Goal: Information Seeking & Learning: Learn about a topic

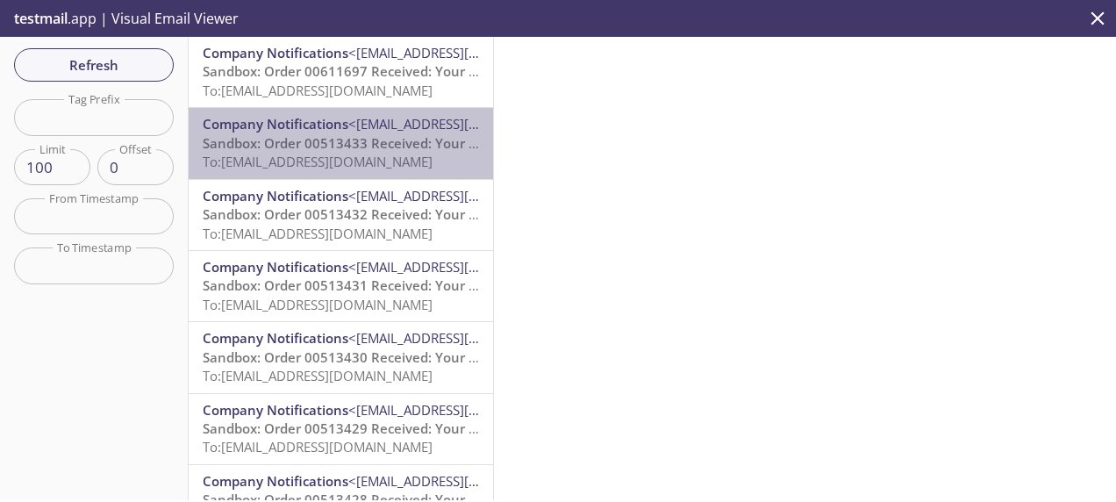
click at [341, 130] on span "Company Notifications" at bounding box center [276, 124] width 146 height 18
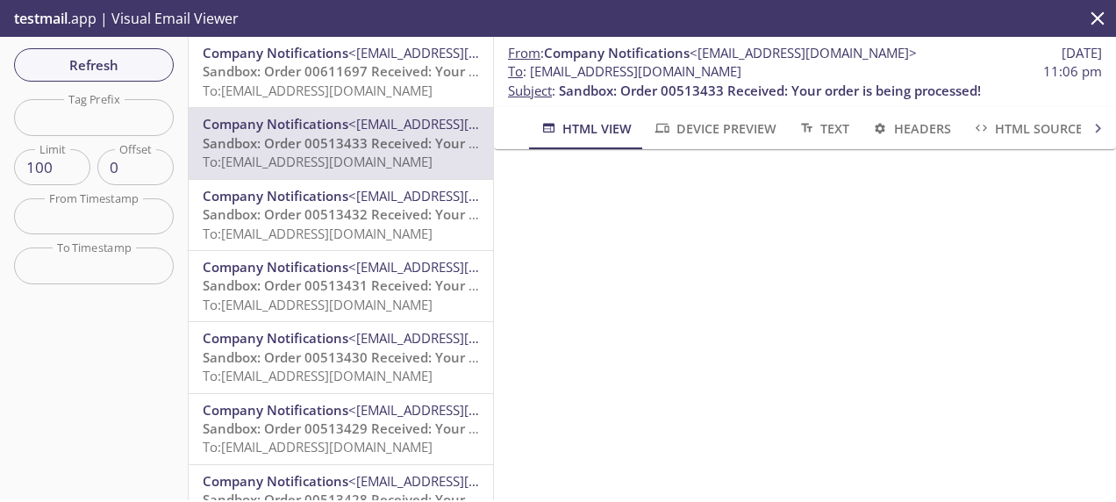
drag, startPoint x: 830, startPoint y: 72, endPoint x: 528, endPoint y: 72, distance: 301.9
click at [528, 72] on span "To : [EMAIL_ADDRESS][DOMAIN_NAME] 11:06 pm" at bounding box center [805, 71] width 594 height 18
copy span "[EMAIL_ADDRESS][DOMAIN_NAME]"
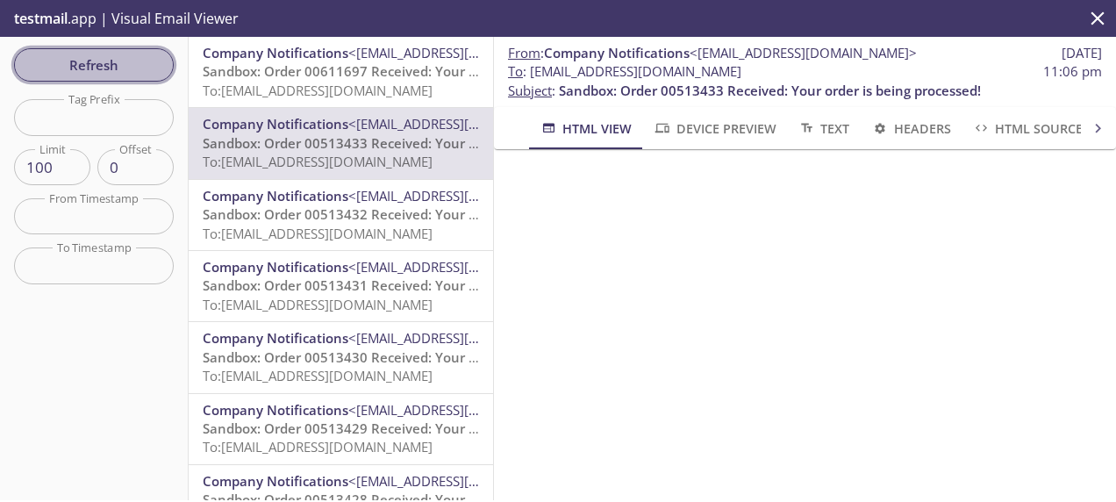
click at [97, 55] on span "Refresh" at bounding box center [94, 65] width 132 height 23
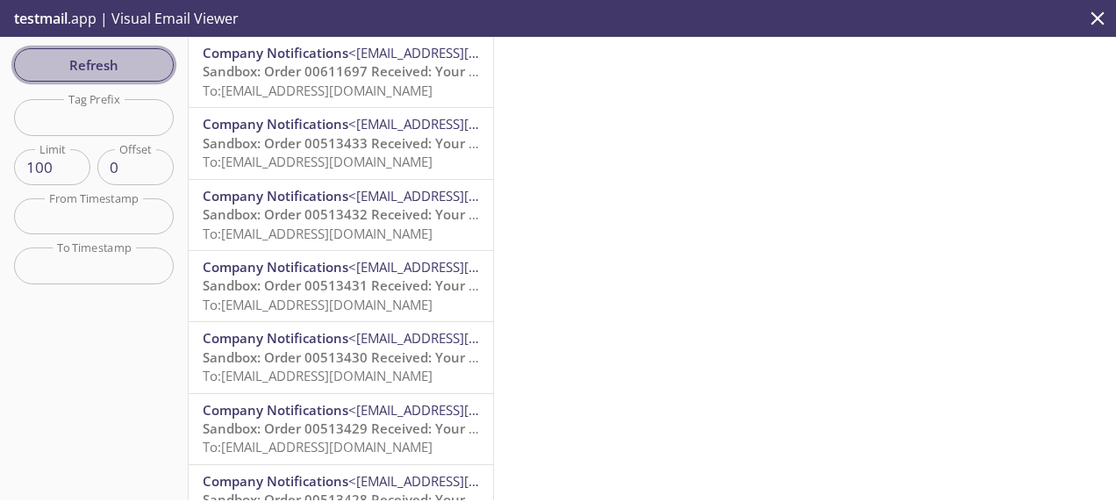
click at [91, 76] on button "Refresh" at bounding box center [94, 64] width 160 height 33
click at [117, 70] on span "Refresh" at bounding box center [94, 65] width 132 height 23
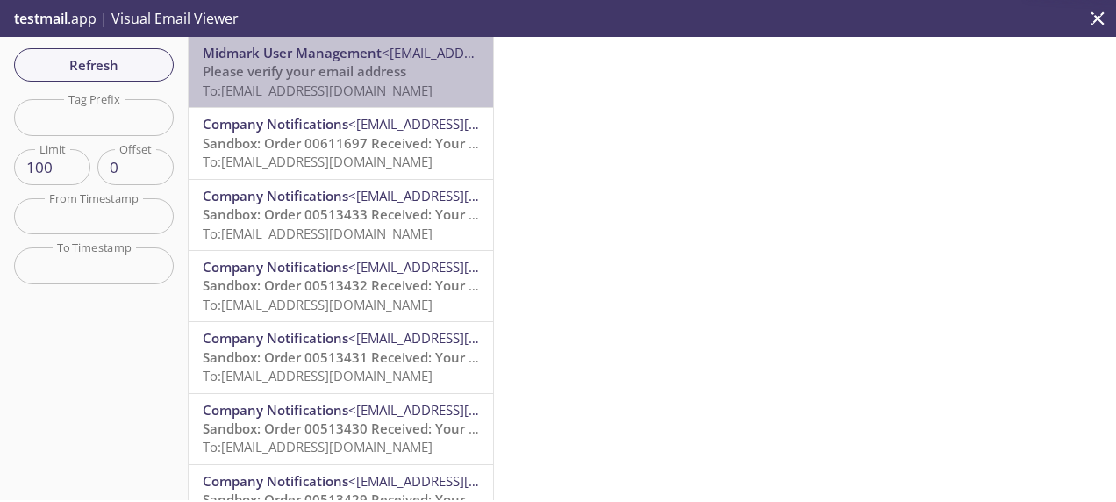
click at [348, 82] on span "To: [EMAIL_ADDRESS][DOMAIN_NAME]" at bounding box center [318, 91] width 230 height 18
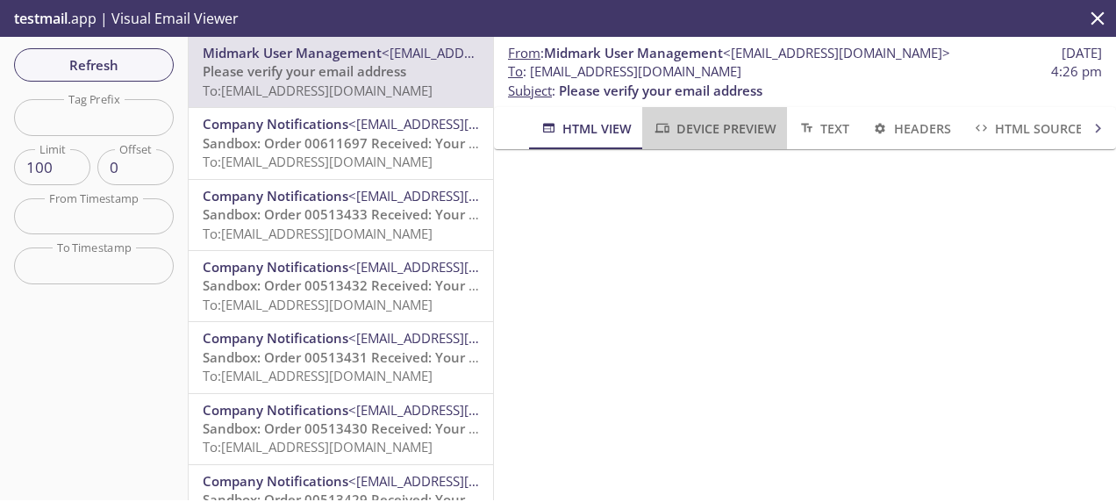
click at [697, 126] on span "Device Preview" at bounding box center [714, 129] width 123 height 22
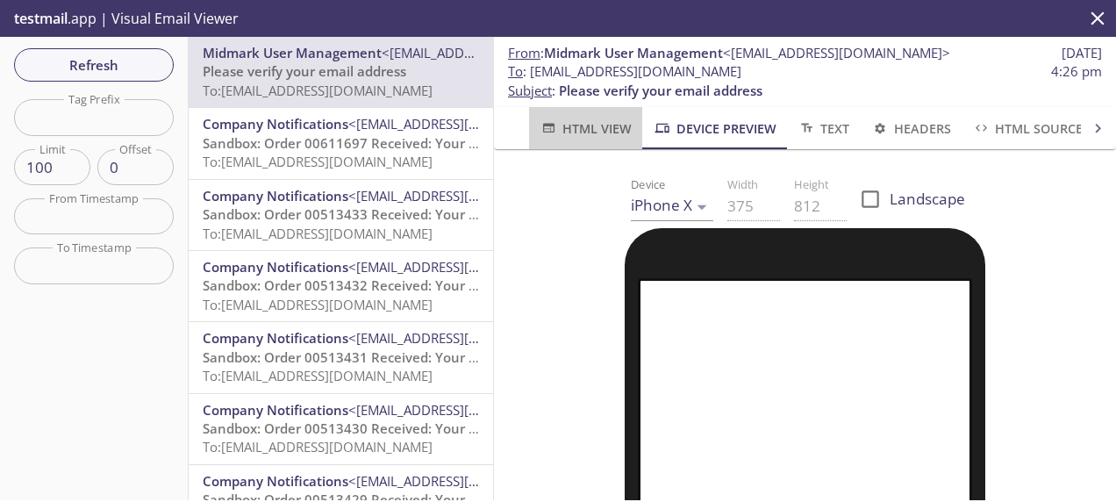
click at [595, 133] on span "HTML View" at bounding box center [586, 129] width 92 height 22
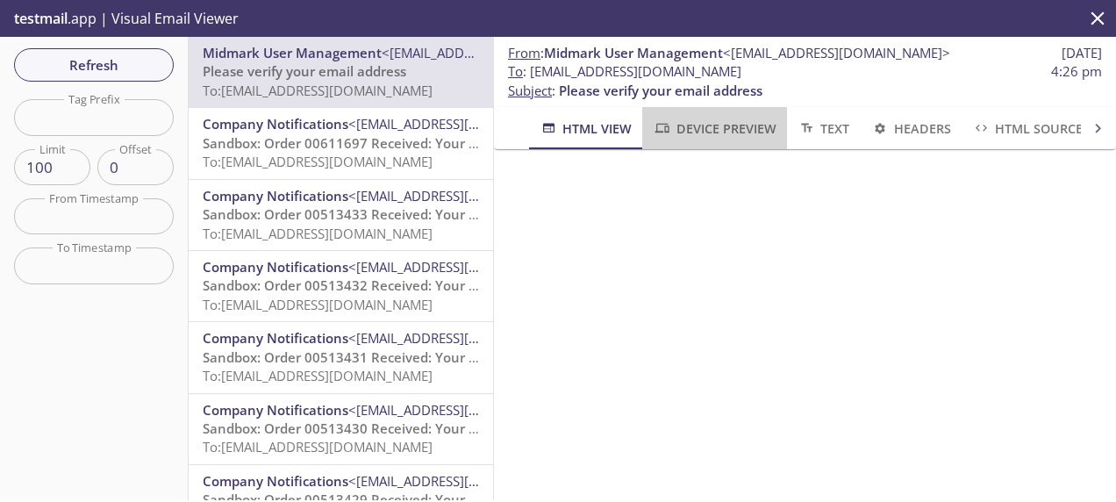
click at [734, 116] on button "Device Preview" at bounding box center [714, 128] width 144 height 42
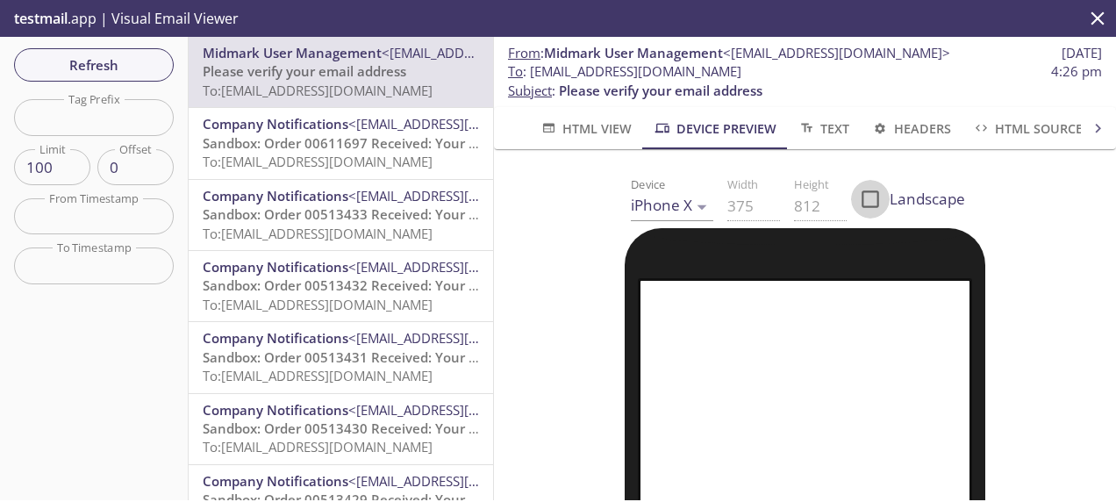
click at [859, 198] on input "Landscape" at bounding box center [870, 199] width 39 height 39
checkbox input "true"
type input "812"
type input "375"
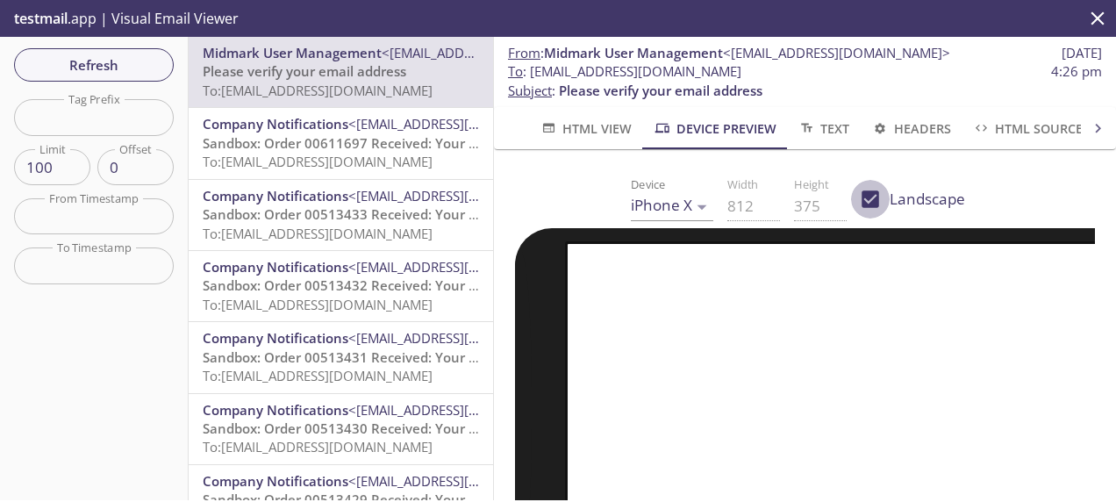
click at [859, 198] on input "Landscape" at bounding box center [870, 199] width 39 height 39
checkbox input "false"
type input "375"
type input "812"
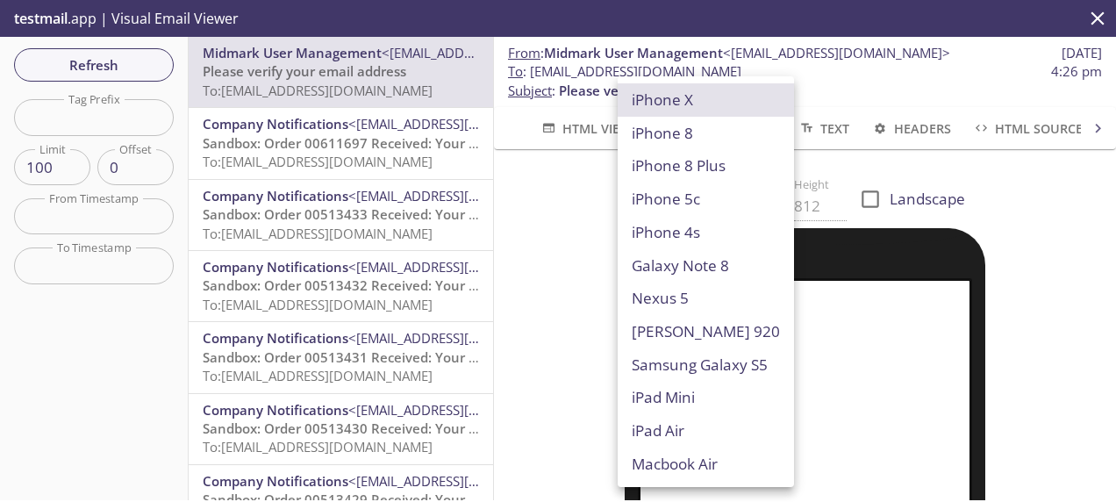
click at [686, 204] on body ".cls-1 { fill: #6d5ca8; } .cls-2 { fill: #3fc191; } .cls-3 { fill: #3b4752; } .…" at bounding box center [558, 251] width 1116 height 502
click at [681, 459] on li "Macbook Air" at bounding box center [706, 464] width 176 height 33
type input "Macbook Air"
type input "960"
type input "600"
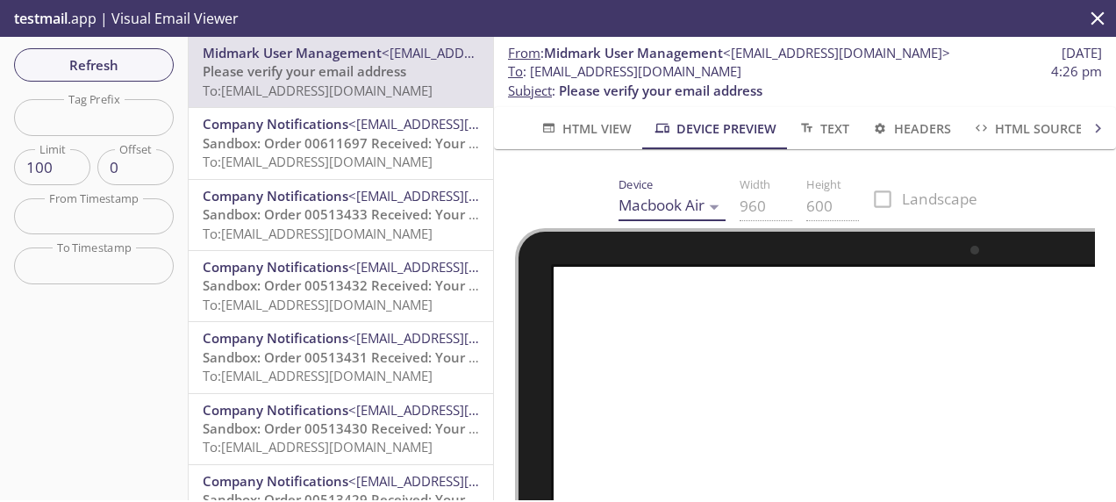
click at [602, 133] on span "HTML View" at bounding box center [586, 129] width 92 height 22
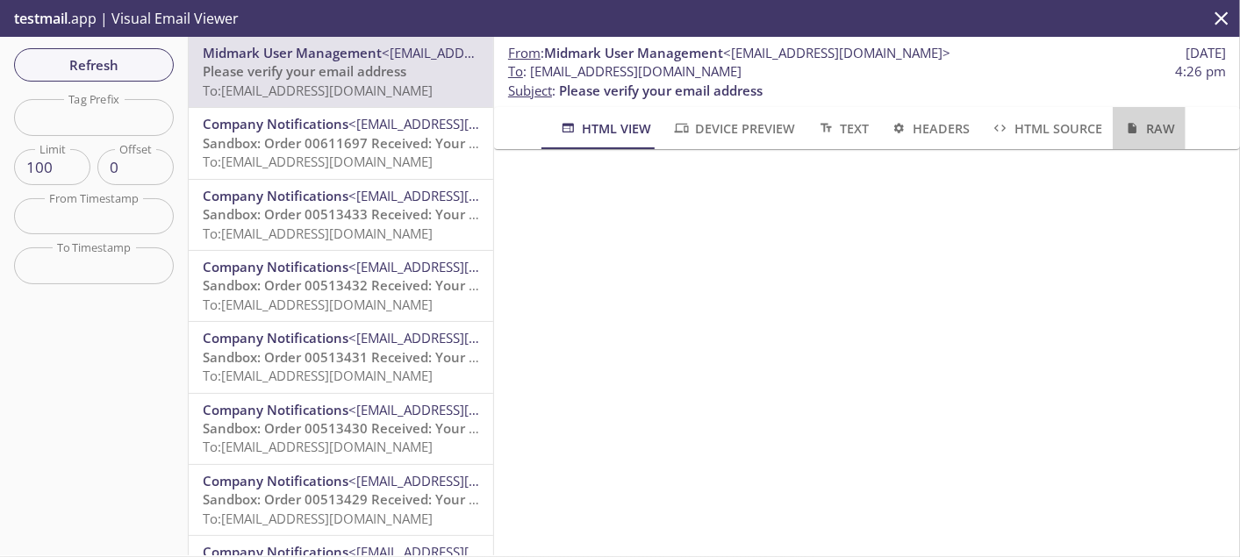
click at [1115, 120] on span "Raw" at bounding box center [1149, 129] width 52 height 22
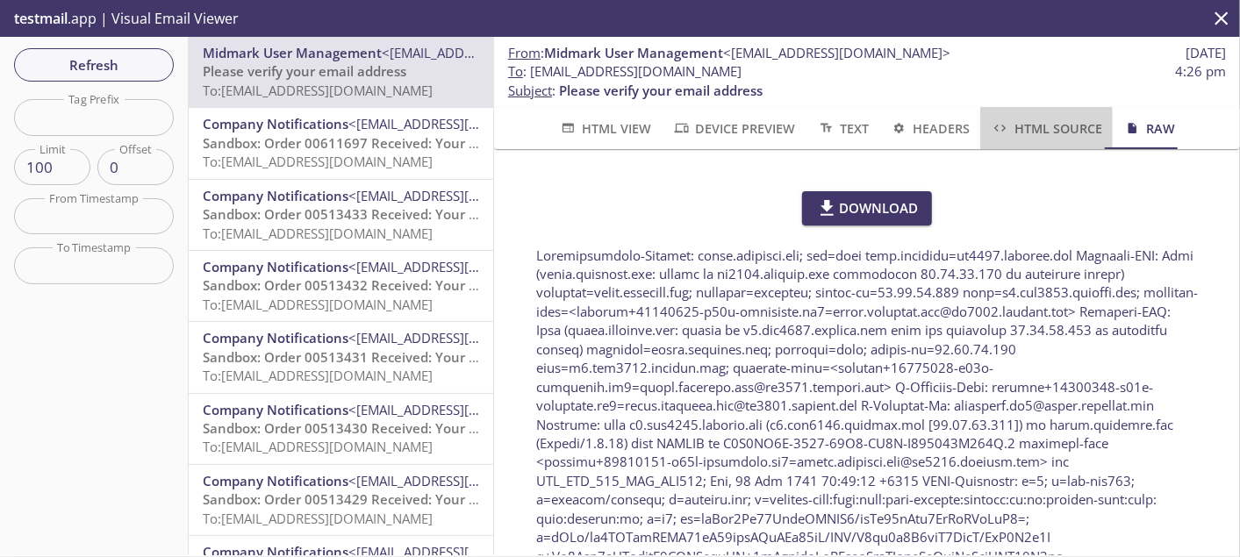
click at [1085, 126] on span "HTML Source" at bounding box center [1046, 129] width 111 height 22
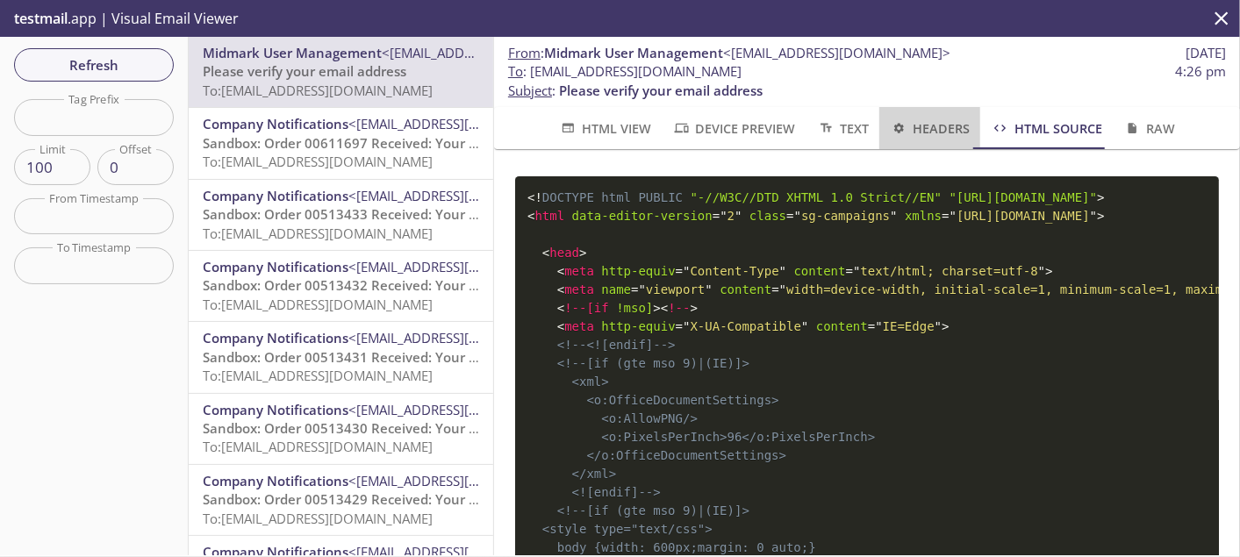
click at [930, 125] on span "Headers" at bounding box center [930, 129] width 80 height 22
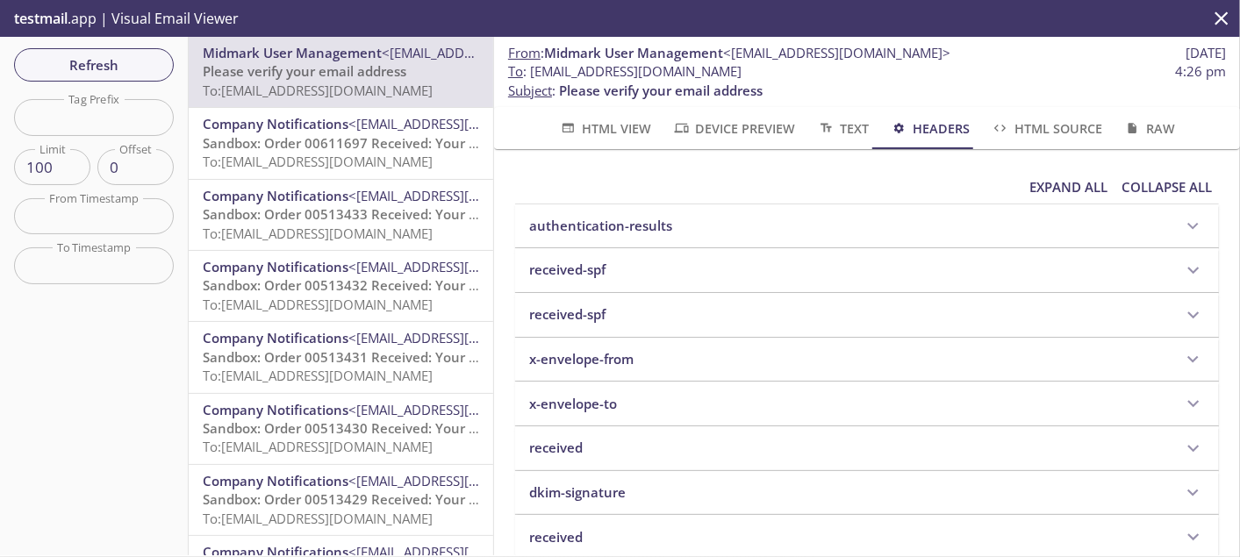
click at [835, 124] on span "Text" at bounding box center [843, 129] width 52 height 22
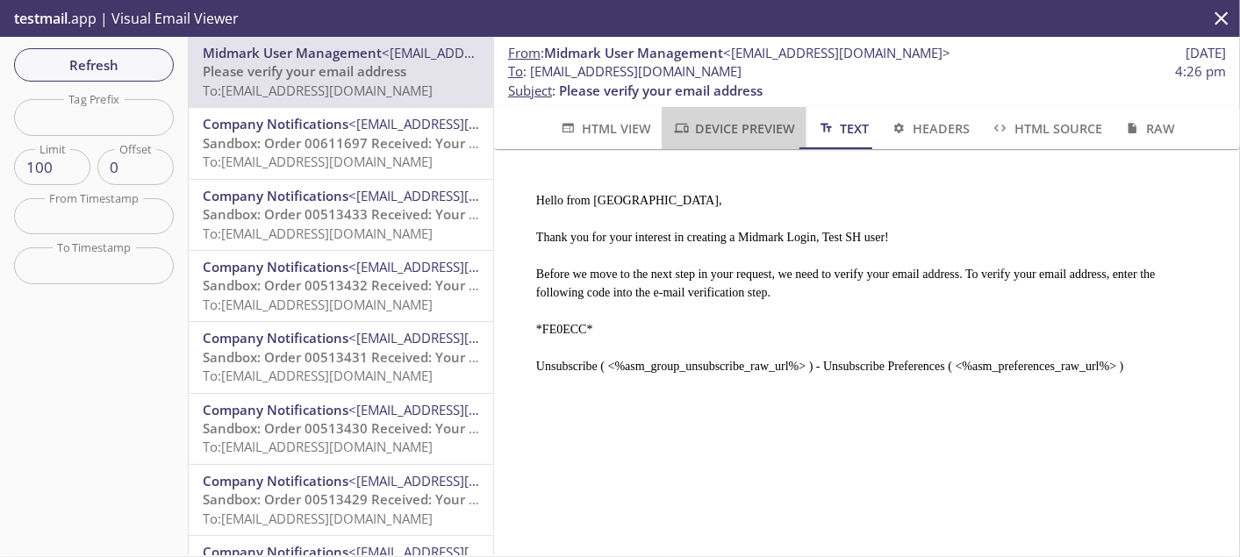
click at [732, 127] on span "Device Preview" at bounding box center [733, 129] width 123 height 22
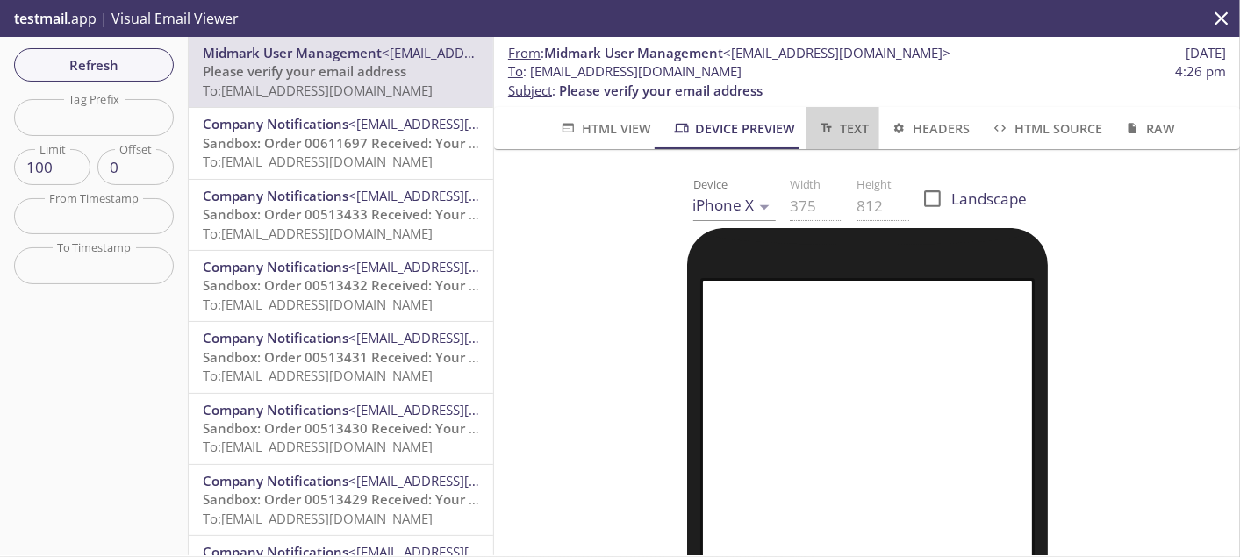
click at [808, 125] on button "Text" at bounding box center [843, 128] width 73 height 42
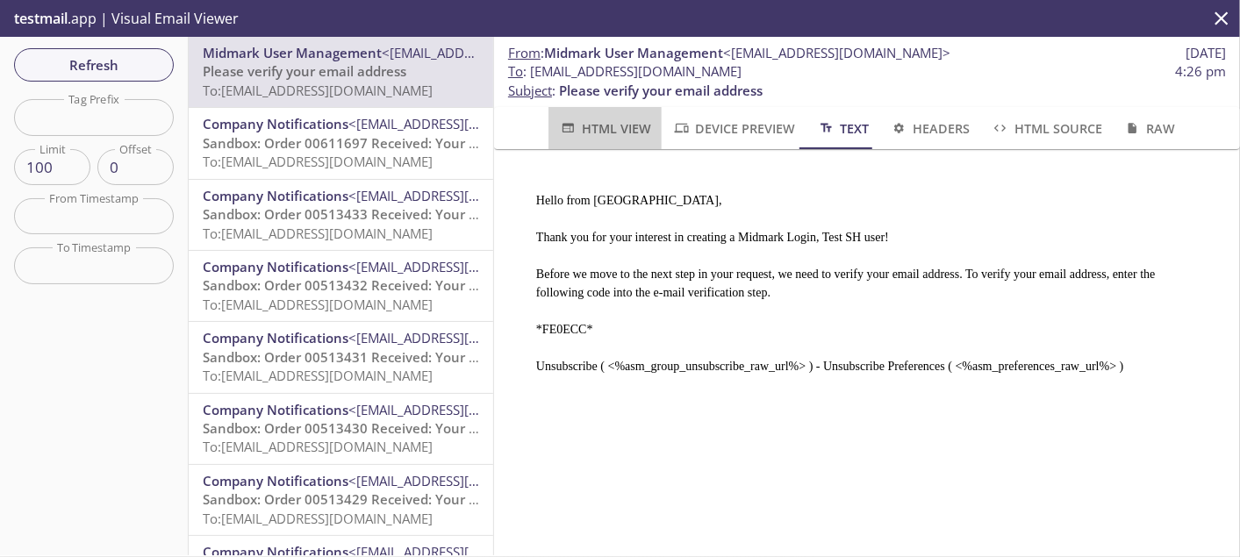
click at [623, 127] on span "HTML View" at bounding box center [605, 129] width 92 height 22
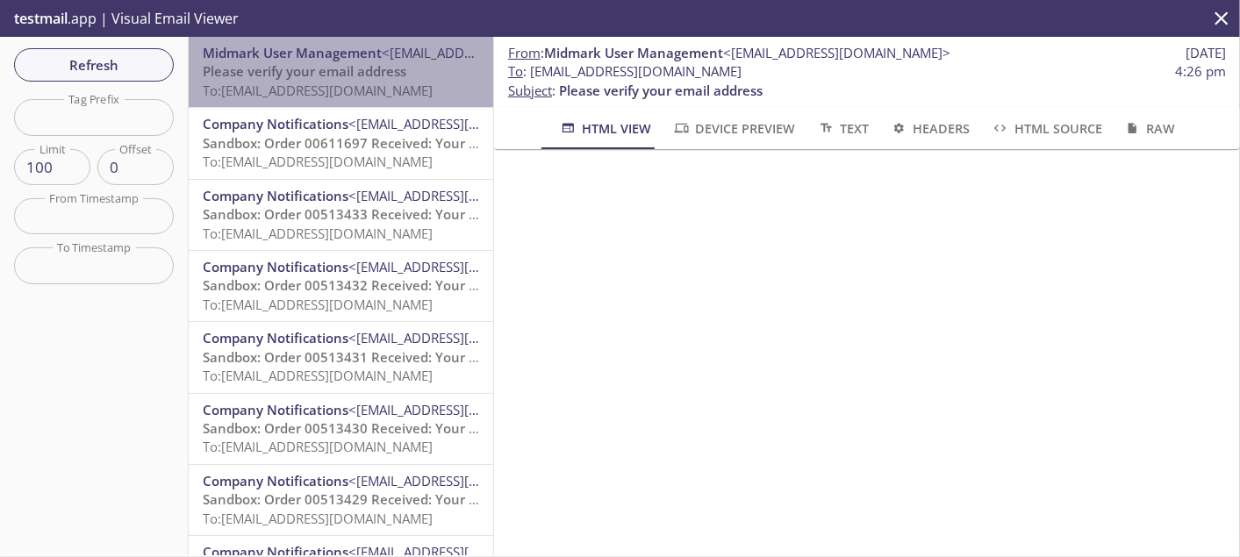
click at [351, 71] on span "Please verify your email address" at bounding box center [305, 71] width 204 height 18
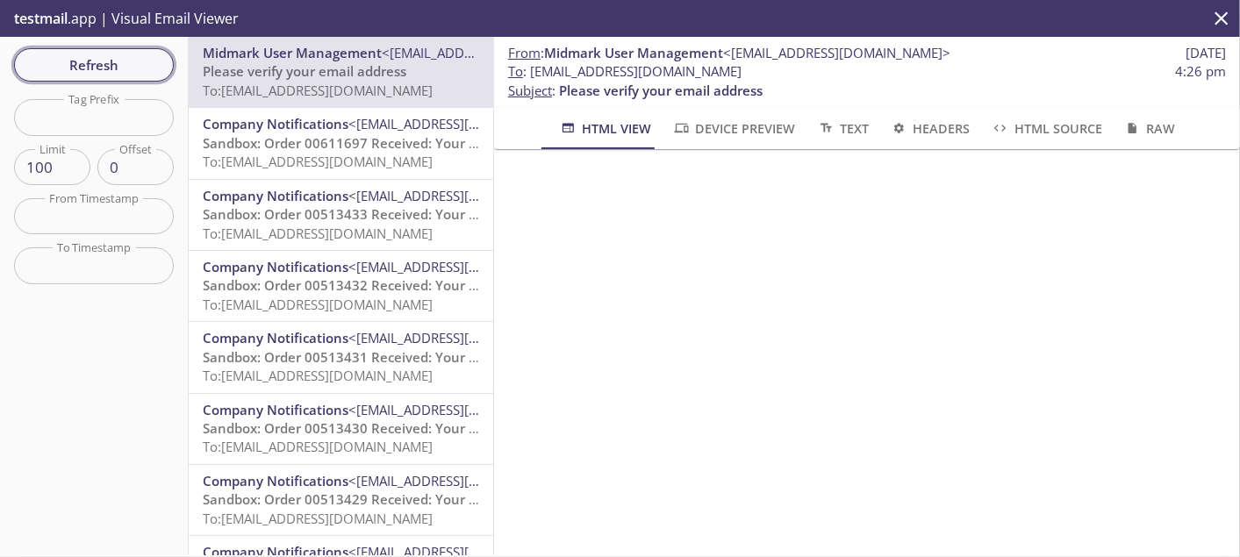
click at [135, 70] on span "Refresh" at bounding box center [94, 65] width 132 height 23
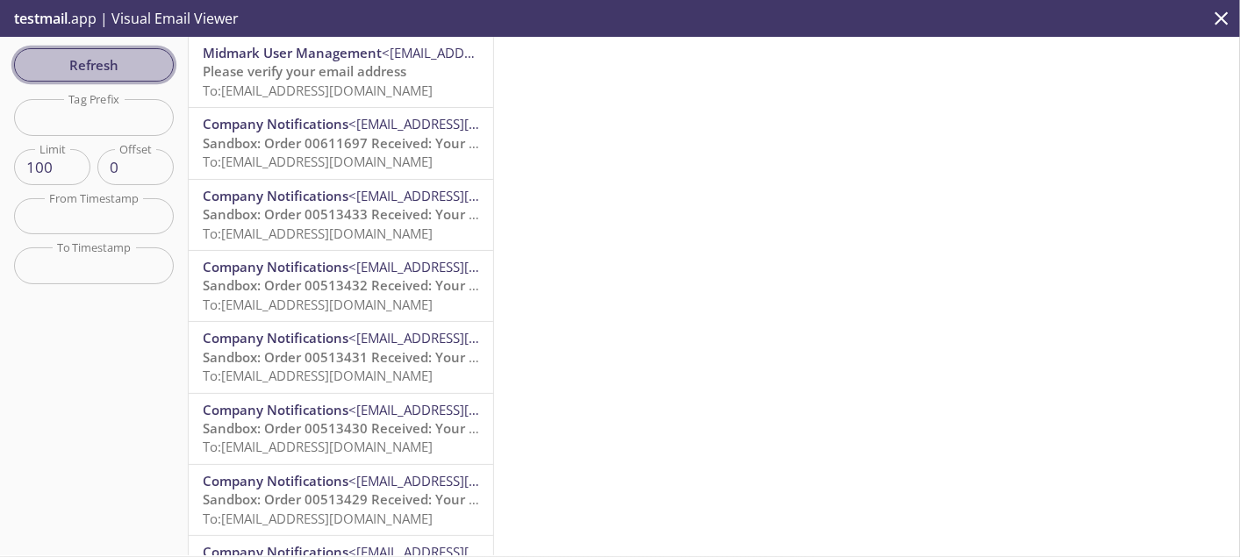
click at [97, 72] on span "Refresh" at bounding box center [94, 65] width 132 height 23
click at [120, 67] on span "Refresh" at bounding box center [94, 65] width 132 height 23
click at [111, 68] on span "Refresh" at bounding box center [94, 65] width 132 height 23
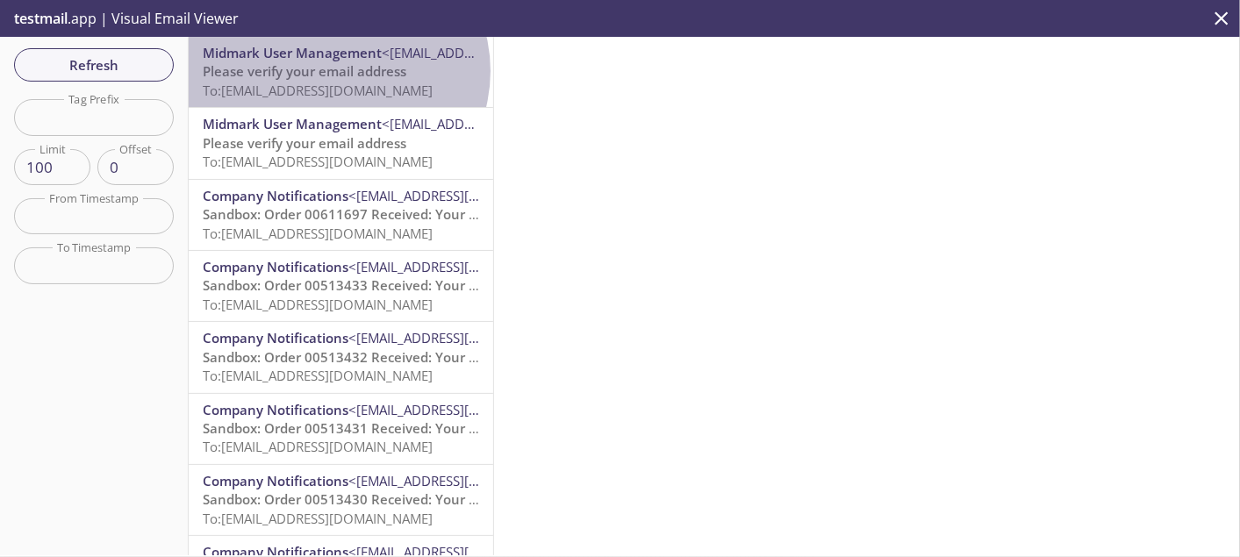
click at [337, 71] on span "Please verify your email address" at bounding box center [305, 71] width 204 height 18
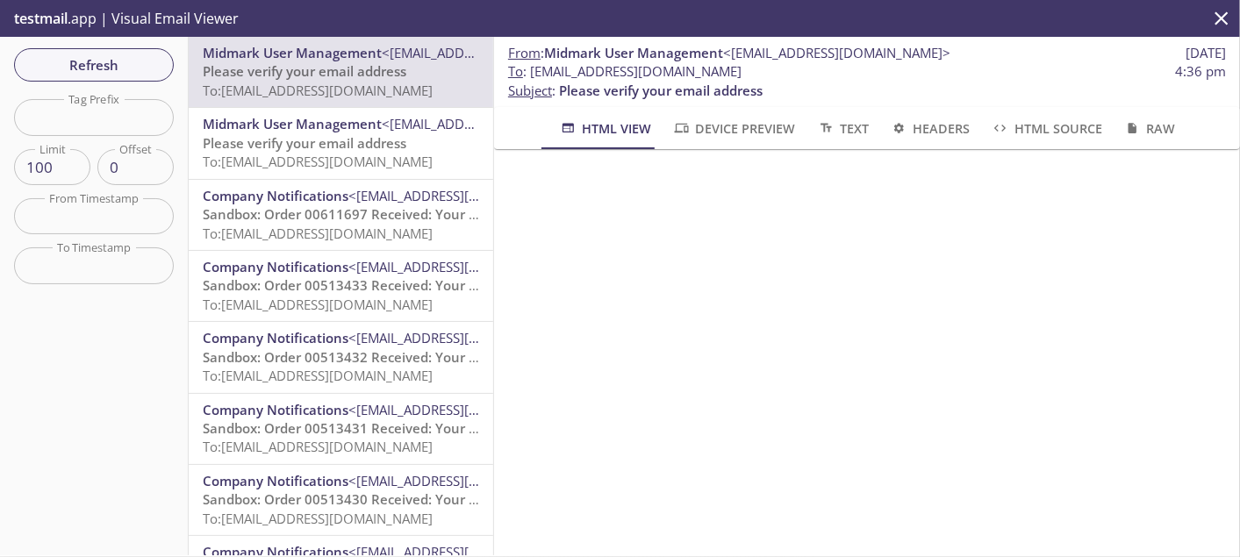
scroll to position [147, 0]
click at [112, 73] on span "Refresh" at bounding box center [94, 65] width 132 height 23
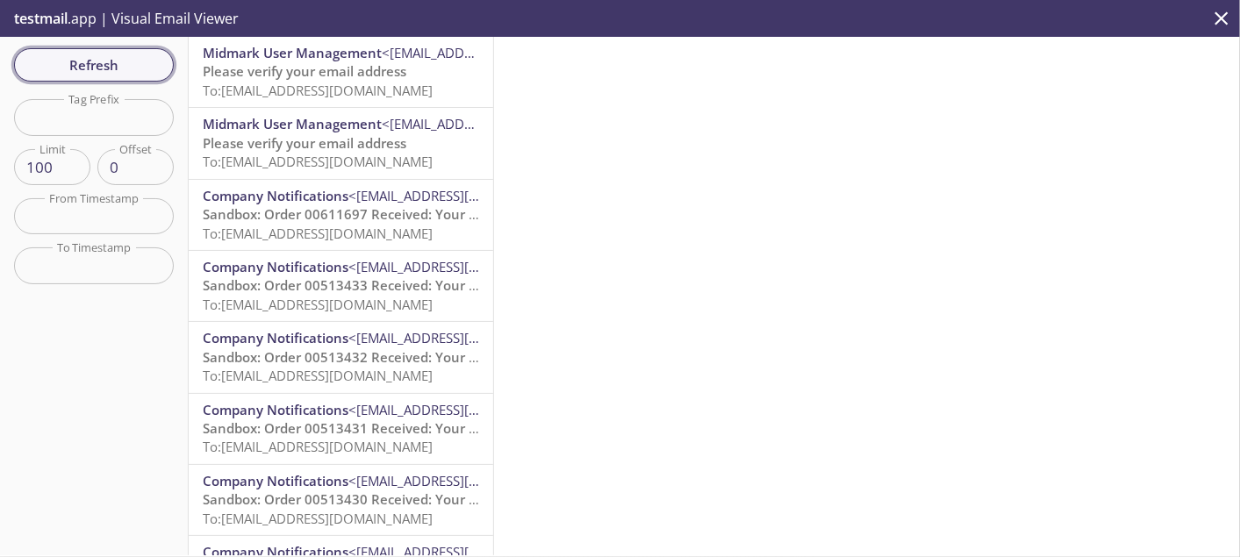
click at [113, 64] on span "Refresh" at bounding box center [94, 65] width 132 height 23
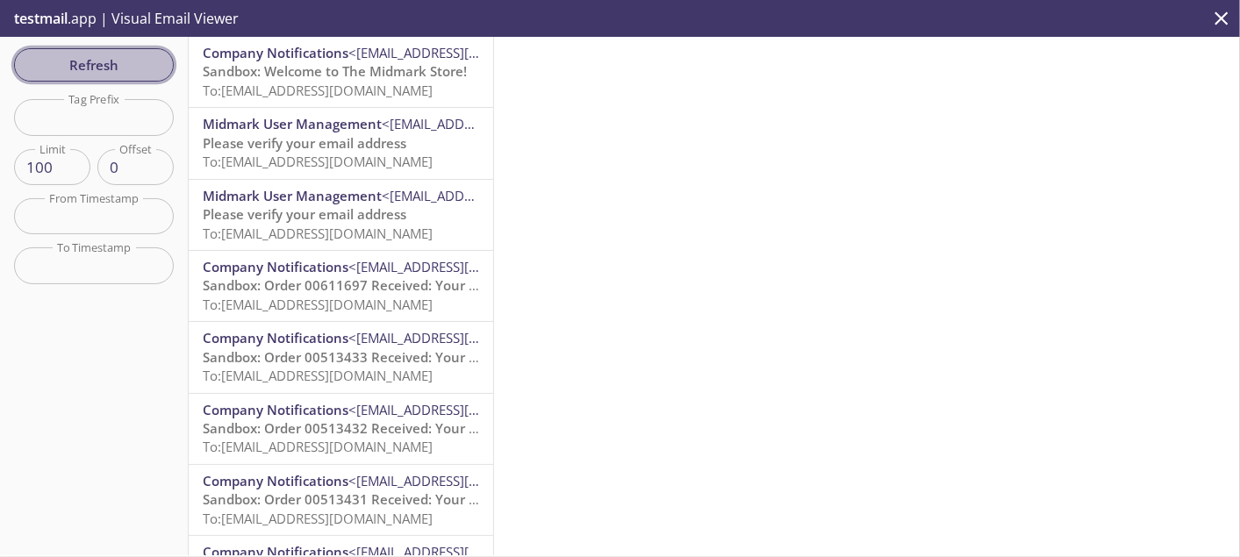
click at [135, 66] on span "Refresh" at bounding box center [94, 65] width 132 height 23
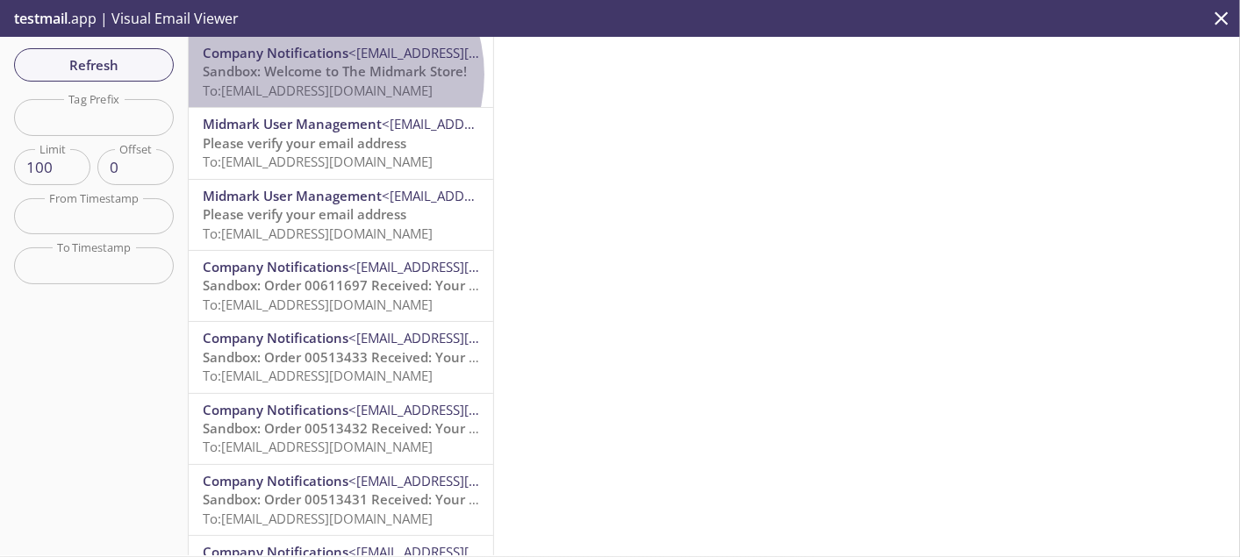
click at [332, 75] on span "Sandbox: Welcome to The Midmark Store!" at bounding box center [335, 71] width 264 height 18
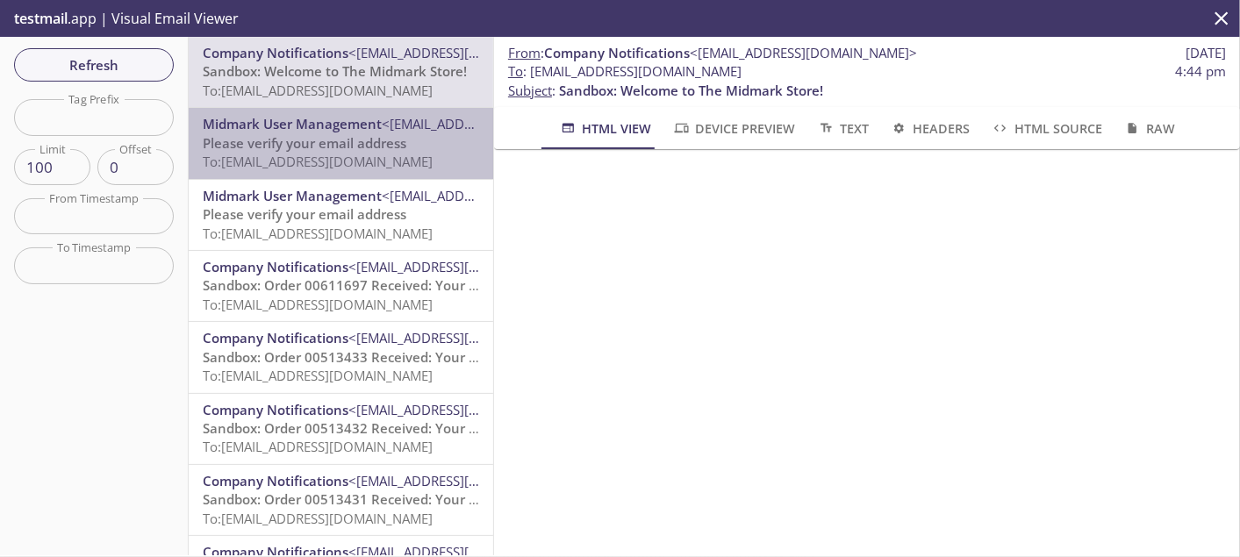
click at [343, 165] on span "To: [EMAIL_ADDRESS][DOMAIN_NAME]" at bounding box center [318, 162] width 230 height 18
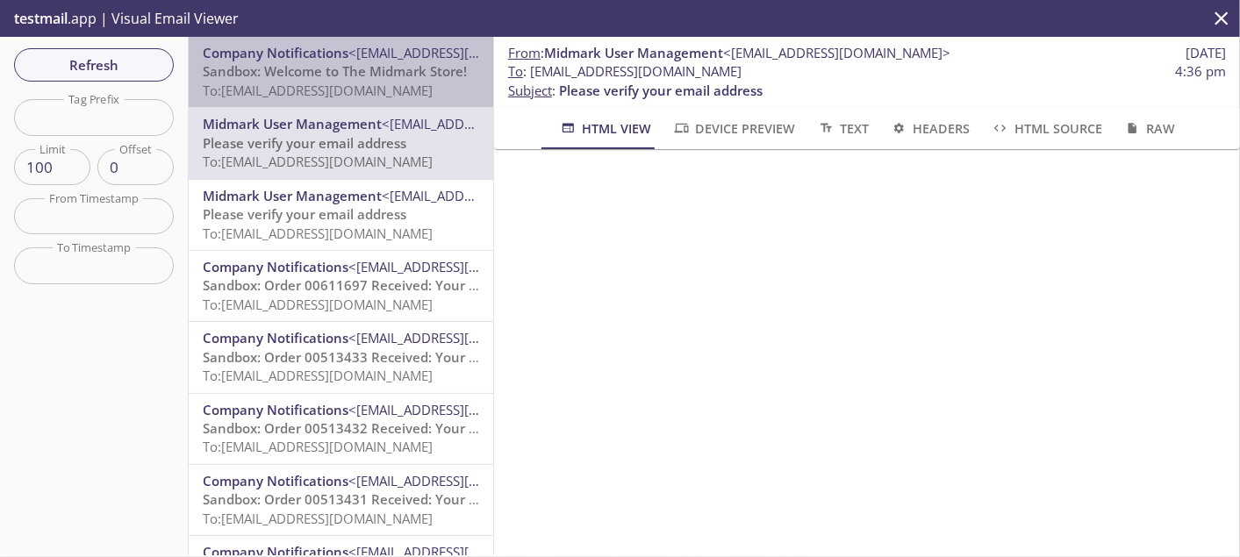
click at [353, 90] on span "To: [EMAIL_ADDRESS][DOMAIN_NAME]" at bounding box center [318, 91] width 230 height 18
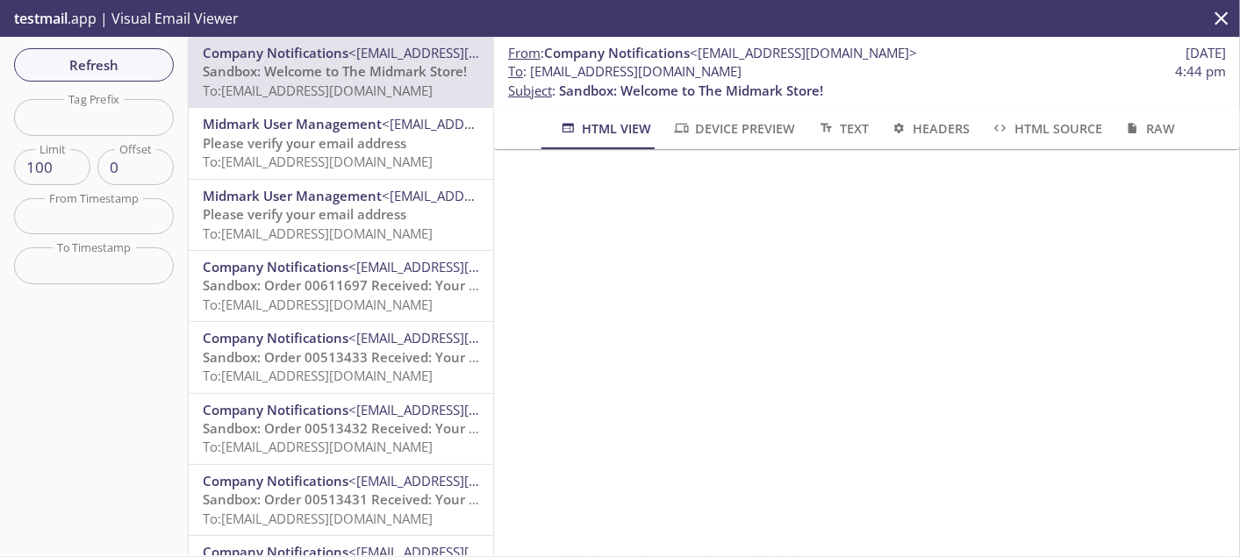
scroll to position [100, 0]
click at [1036, 118] on span "HTML Source" at bounding box center [1046, 129] width 111 height 22
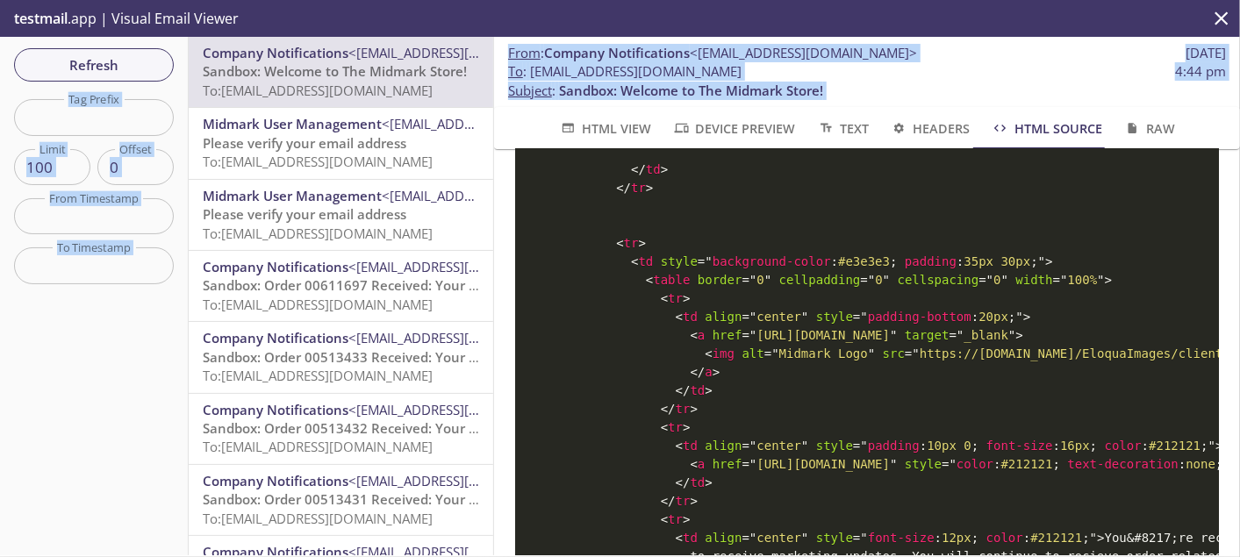
scroll to position [1260, 0]
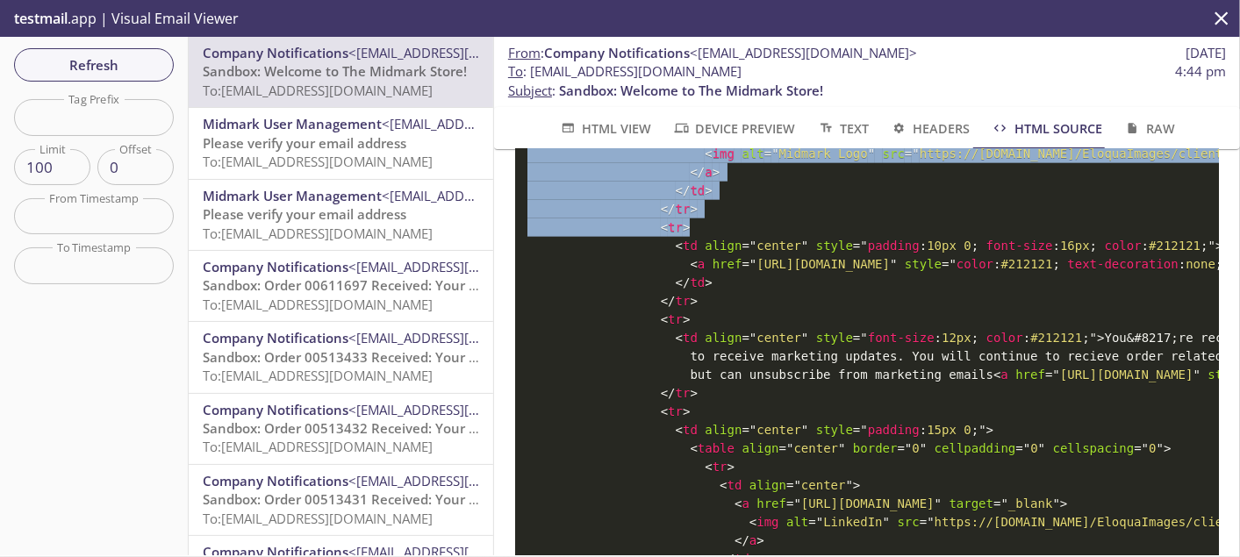
drag, startPoint x: 527, startPoint y: 199, endPoint x: 797, endPoint y: 450, distance: 368.9
click at [797, 450] on pre "< html > < head > < meta HTTP-EQUIV = " PRAGMA " CONTENT = " NO-CACHE " /> < me…" at bounding box center [867, 34] width 704 height 2236
drag, startPoint x: 797, startPoint y: 450, endPoint x: 792, endPoint y: 283, distance: 167.7
click at [792, 68] on span "background-color" at bounding box center [772, 61] width 118 height 14
click at [592, 133] on span "HTML View" at bounding box center [605, 129] width 92 height 22
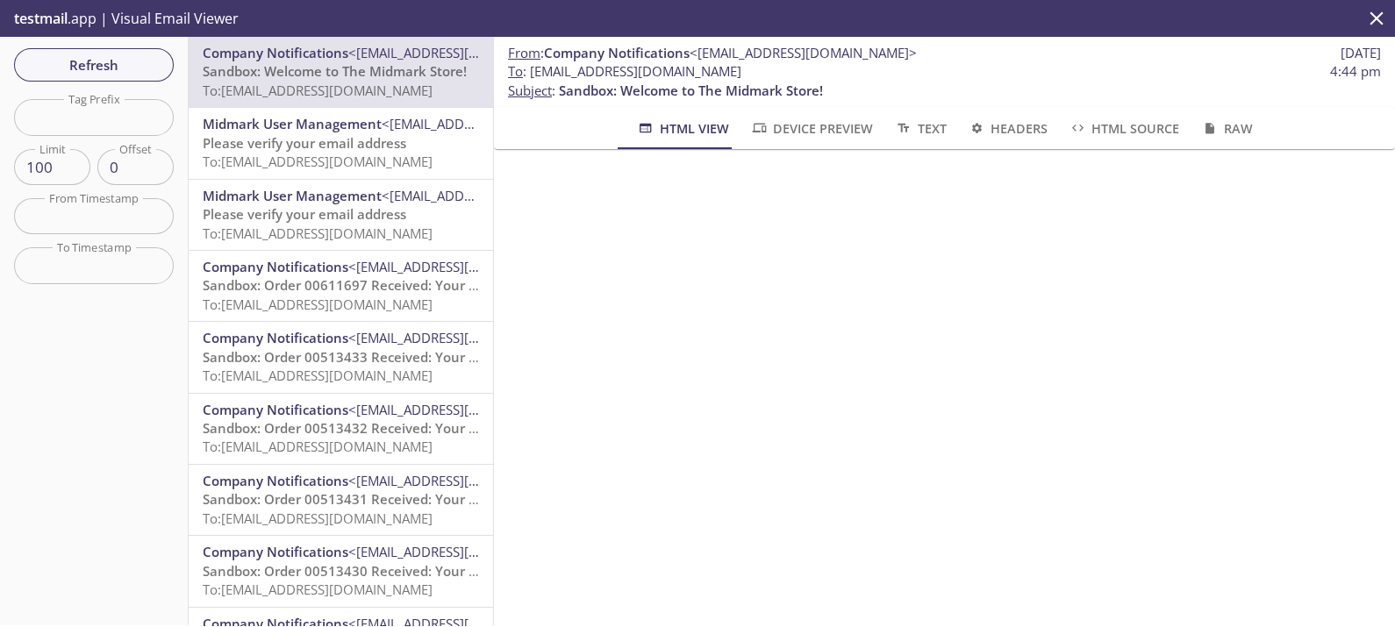
scroll to position [0, 0]
click at [1115, 53] on p "From : Company Notifications <[EMAIL_ADDRESS][DOMAIN_NAME]> [DATE]" at bounding box center [944, 53] width 873 height 18
click at [117, 64] on span "Refresh" at bounding box center [94, 65] width 132 height 23
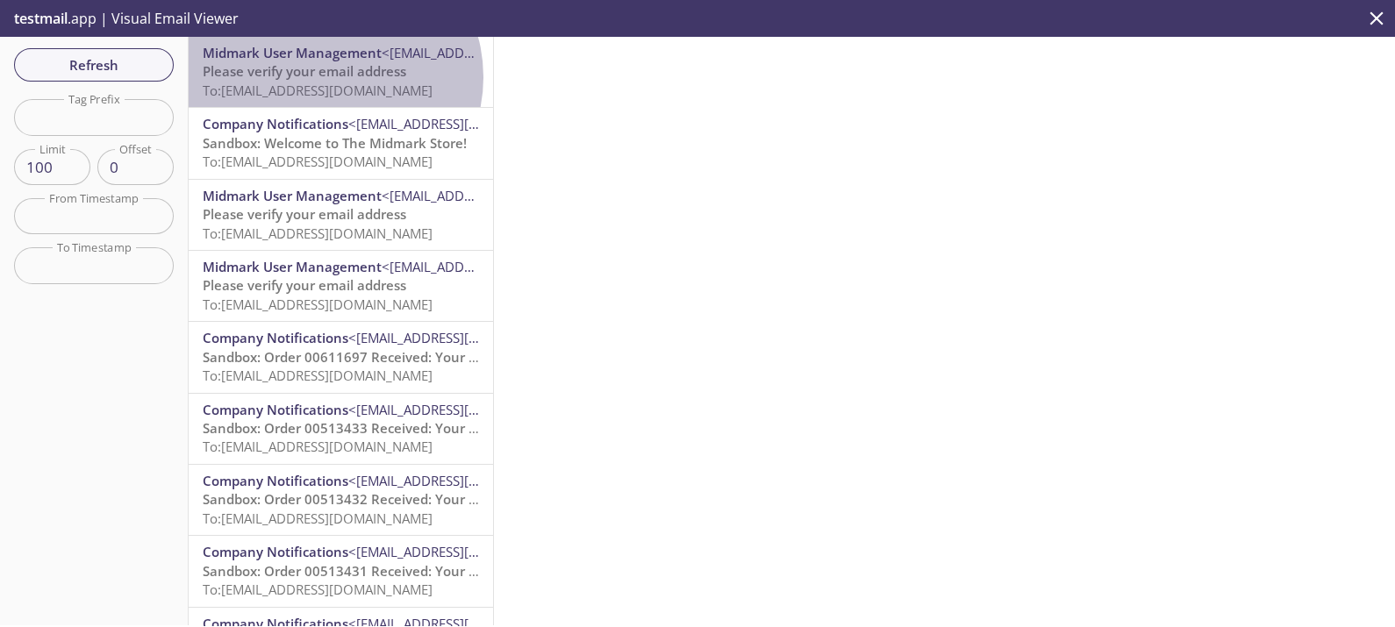
click at [332, 77] on span "Please verify your email address" at bounding box center [305, 71] width 204 height 18
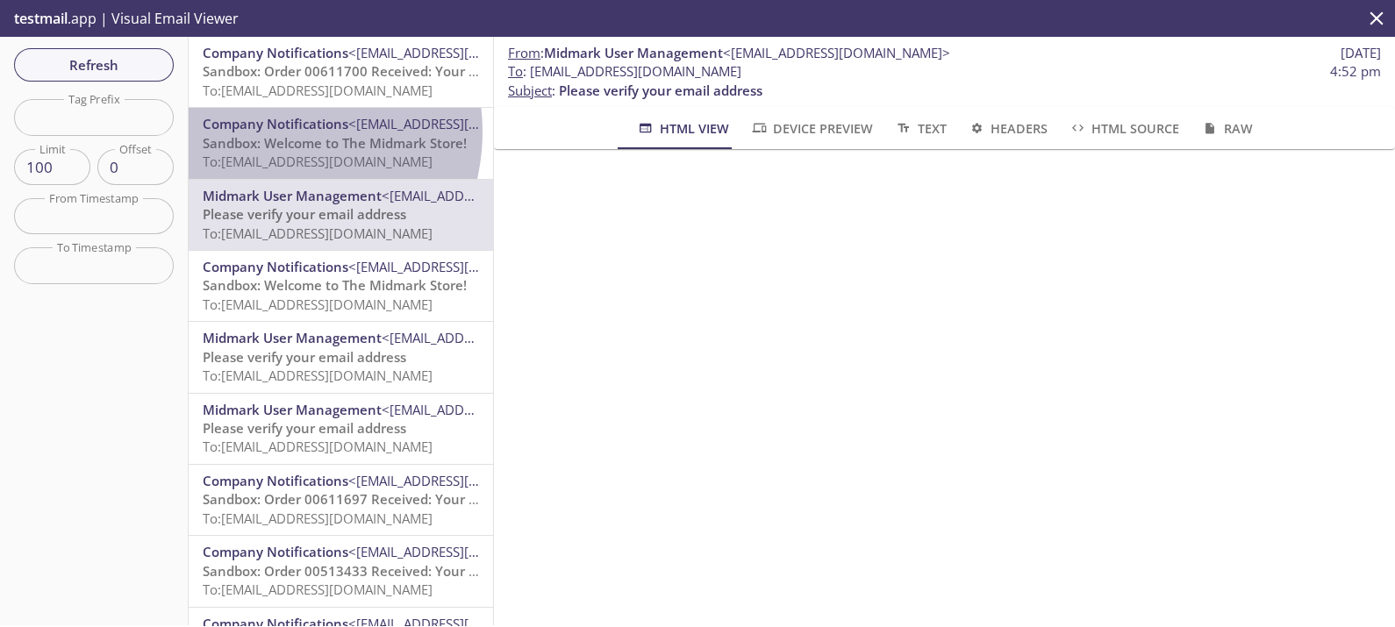
click at [269, 132] on span "Company Notifications" at bounding box center [276, 124] width 146 height 18
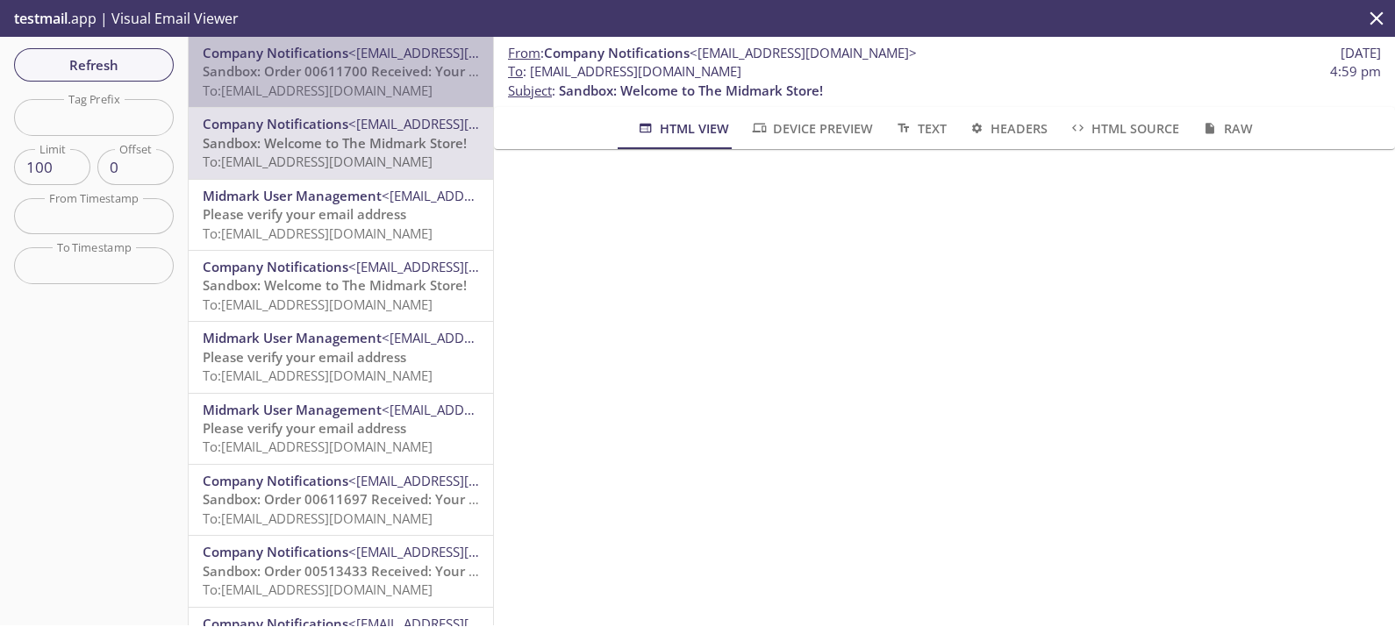
click at [360, 92] on span "To: [EMAIL_ADDRESS][DOMAIN_NAME]" at bounding box center [318, 91] width 230 height 18
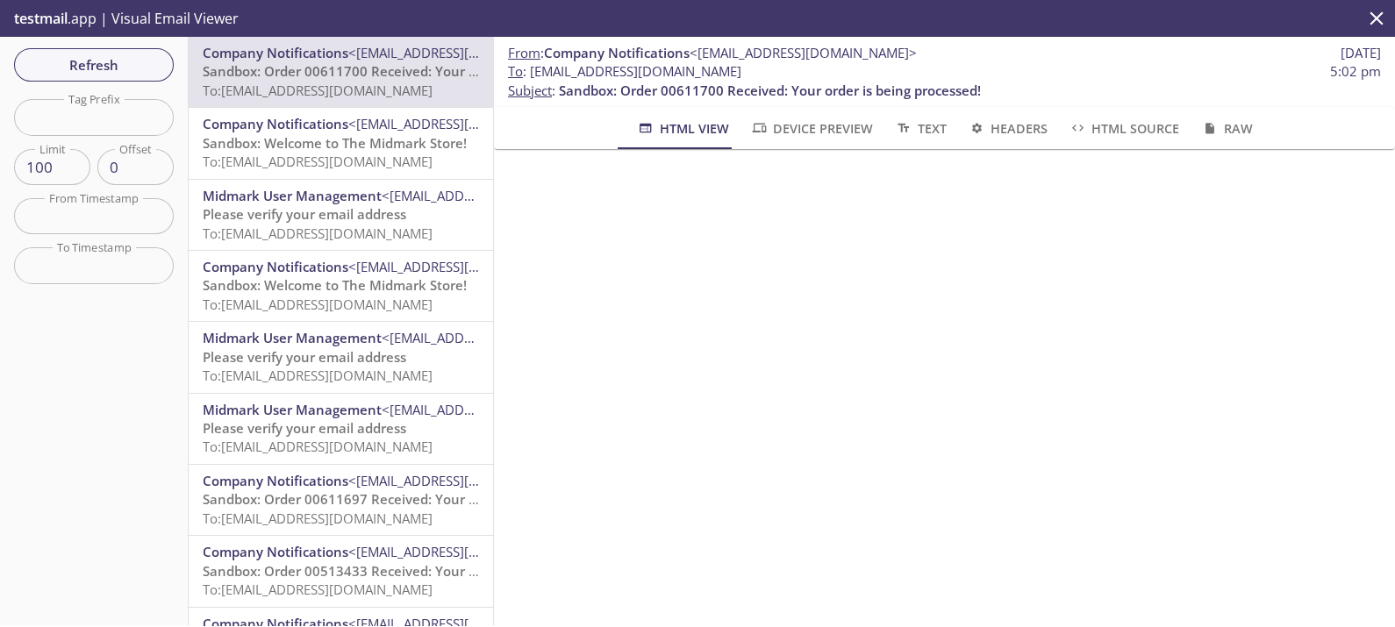
scroll to position [753, 0]
click at [107, 54] on span "Refresh" at bounding box center [94, 65] width 132 height 23
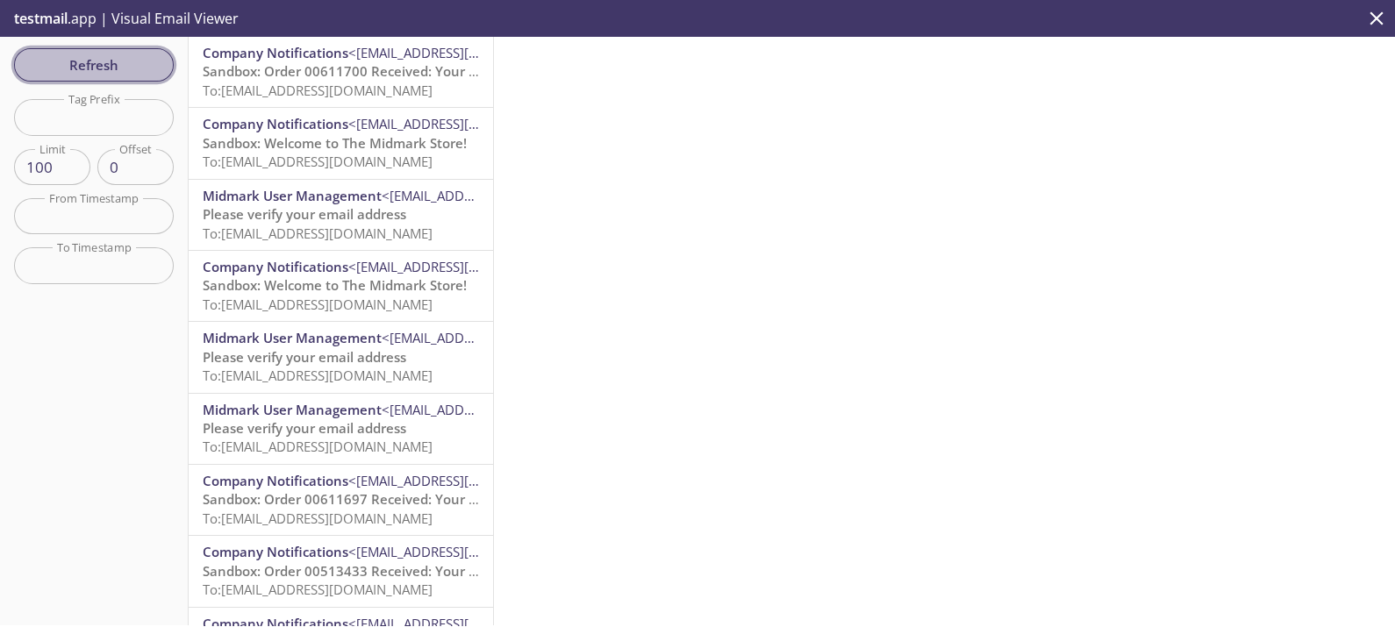
click at [107, 54] on span "Refresh" at bounding box center [94, 65] width 132 height 23
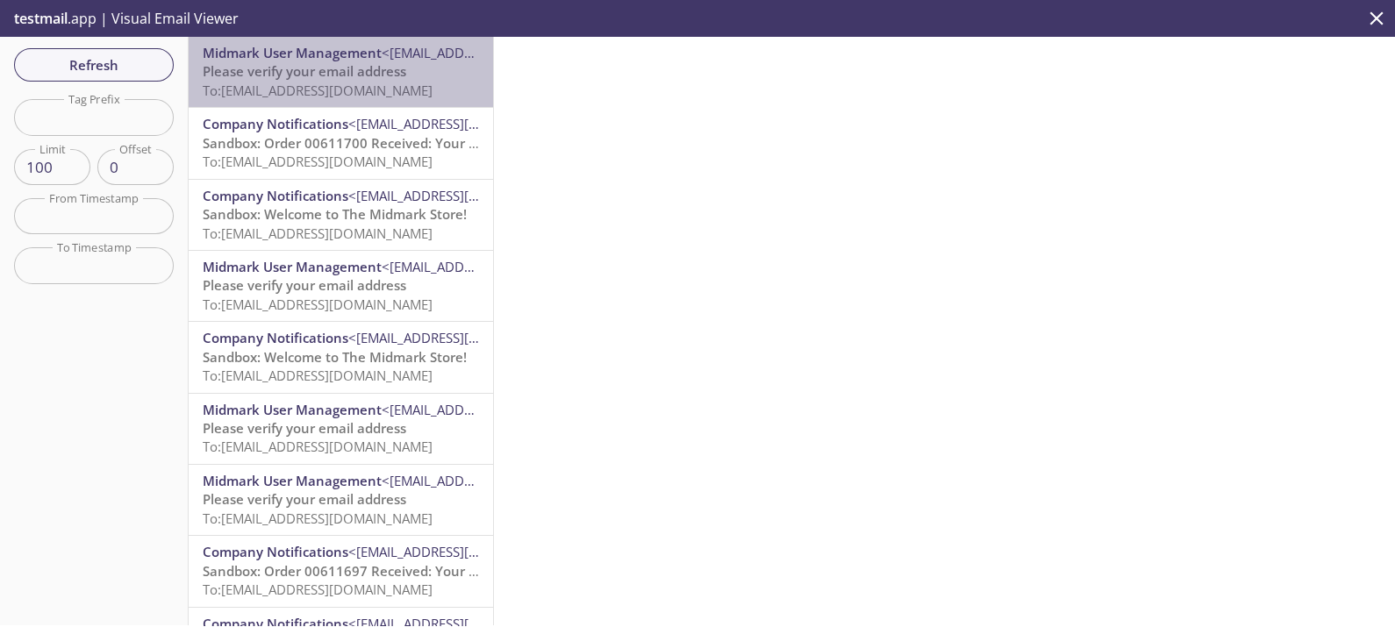
click at [398, 88] on span "To: [EMAIL_ADDRESS][DOMAIN_NAME]" at bounding box center [318, 91] width 230 height 18
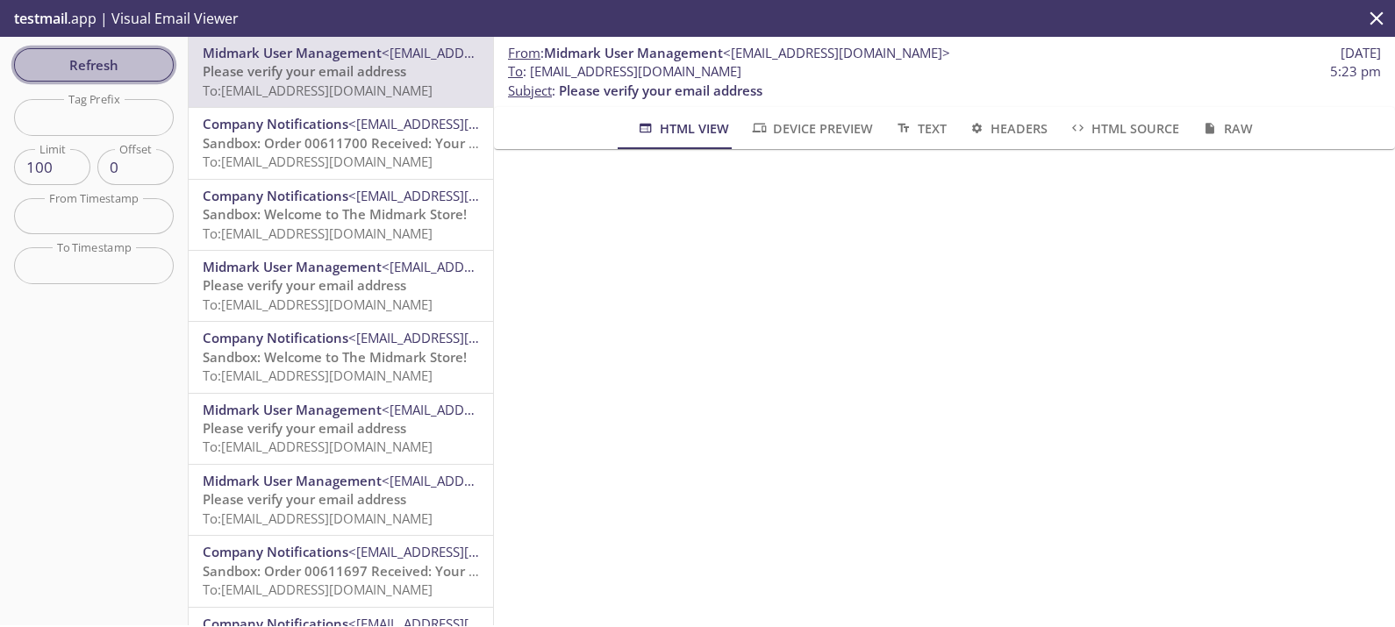
click at [88, 64] on span "Refresh" at bounding box center [94, 65] width 132 height 23
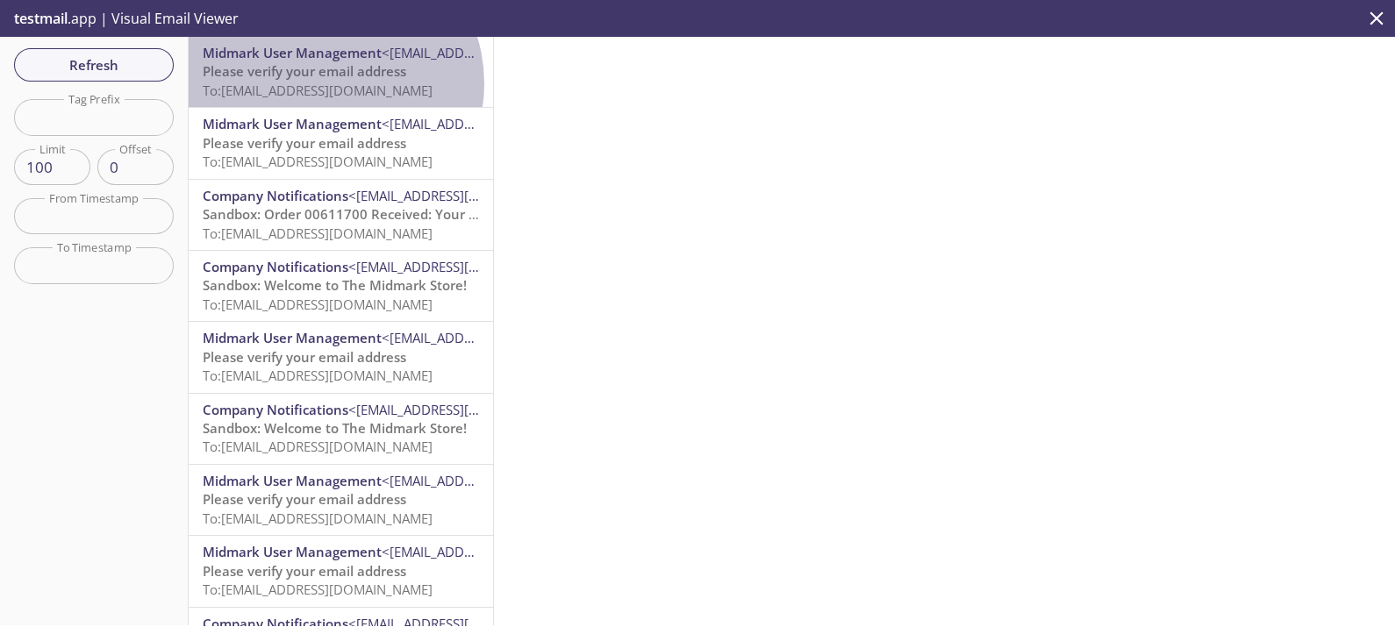
click at [326, 83] on span "To: [EMAIL_ADDRESS][DOMAIN_NAME]" at bounding box center [318, 91] width 230 height 18
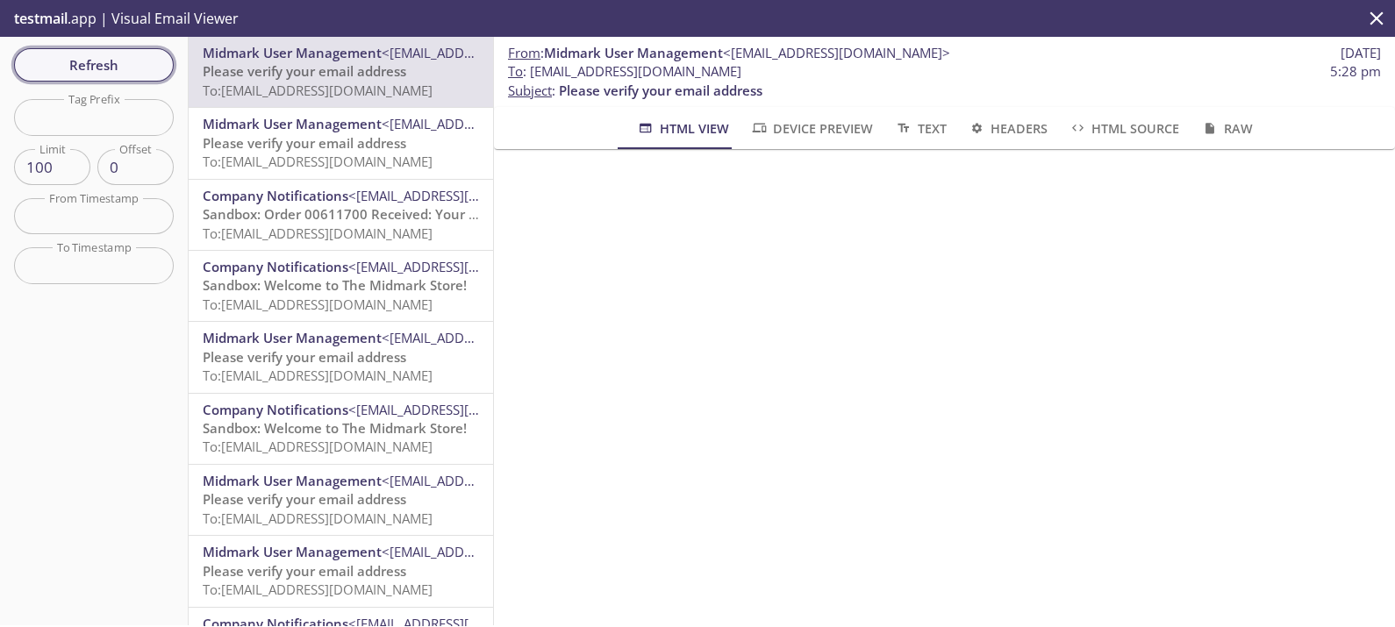
click at [97, 61] on span "Refresh" at bounding box center [94, 65] width 132 height 23
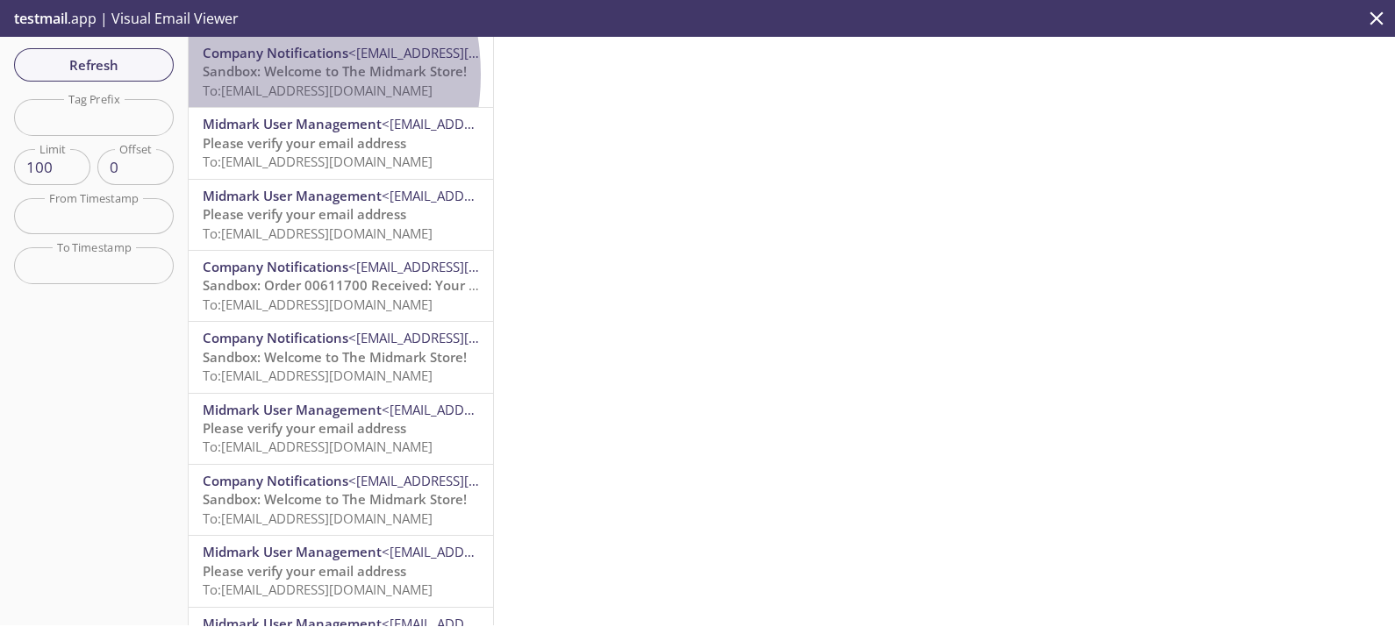
click at [242, 75] on span "Sandbox: Welcome to The Midmark Store!" at bounding box center [335, 71] width 264 height 18
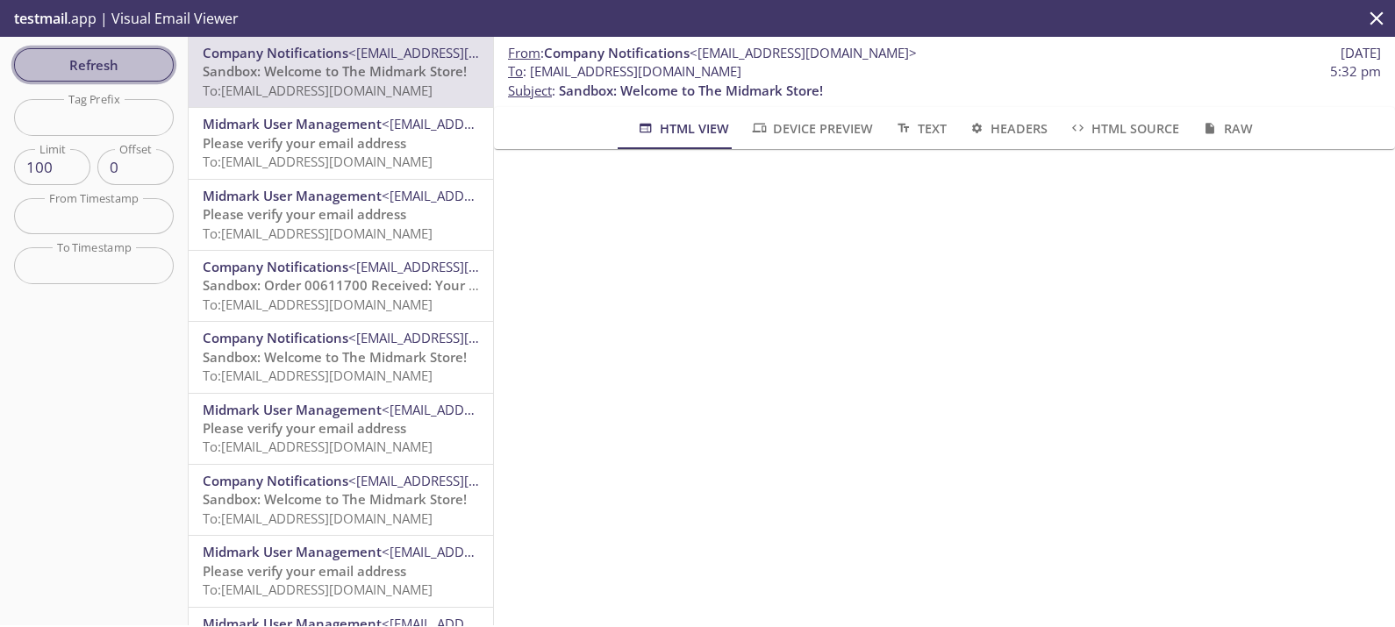
click at [123, 61] on span "Refresh" at bounding box center [94, 65] width 132 height 23
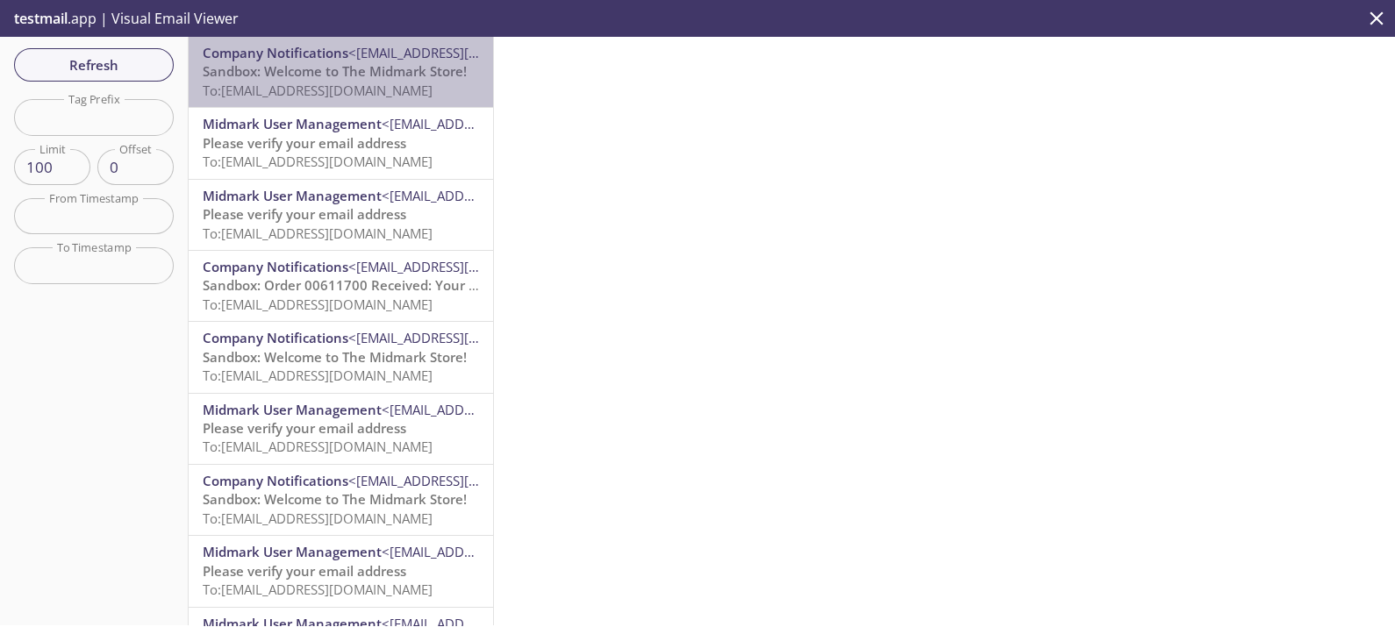
click at [342, 66] on span "Sandbox: Welcome to The Midmark Store!" at bounding box center [335, 71] width 264 height 18
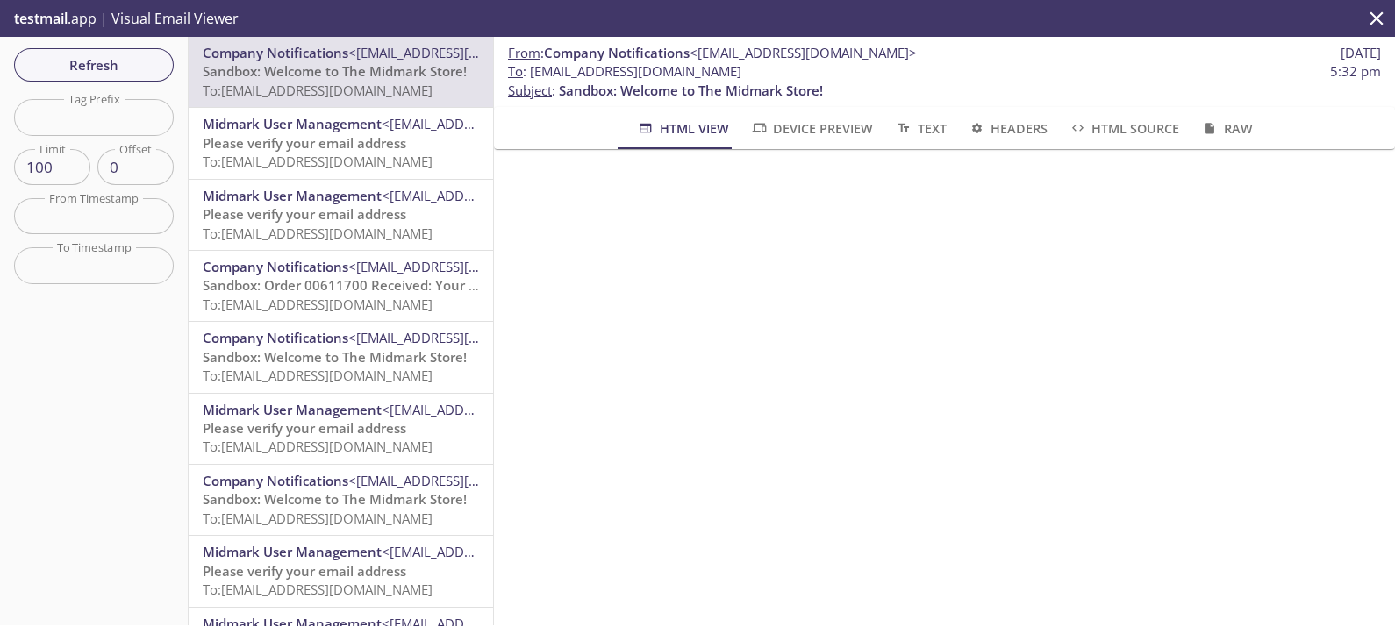
scroll to position [325, 0]
click at [83, 58] on span "Refresh" at bounding box center [94, 65] width 132 height 23
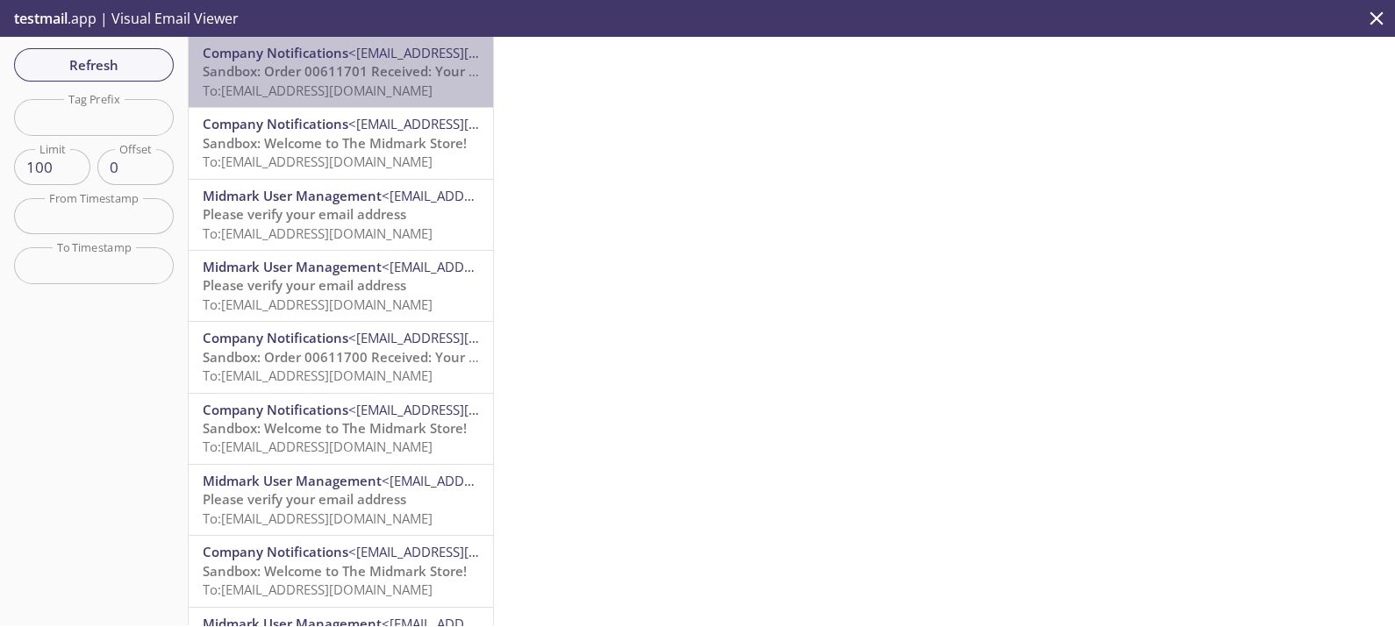
click at [366, 54] on span "<[EMAIL_ADDRESS][DOMAIN_NAME]>" at bounding box center [461, 53] width 227 height 18
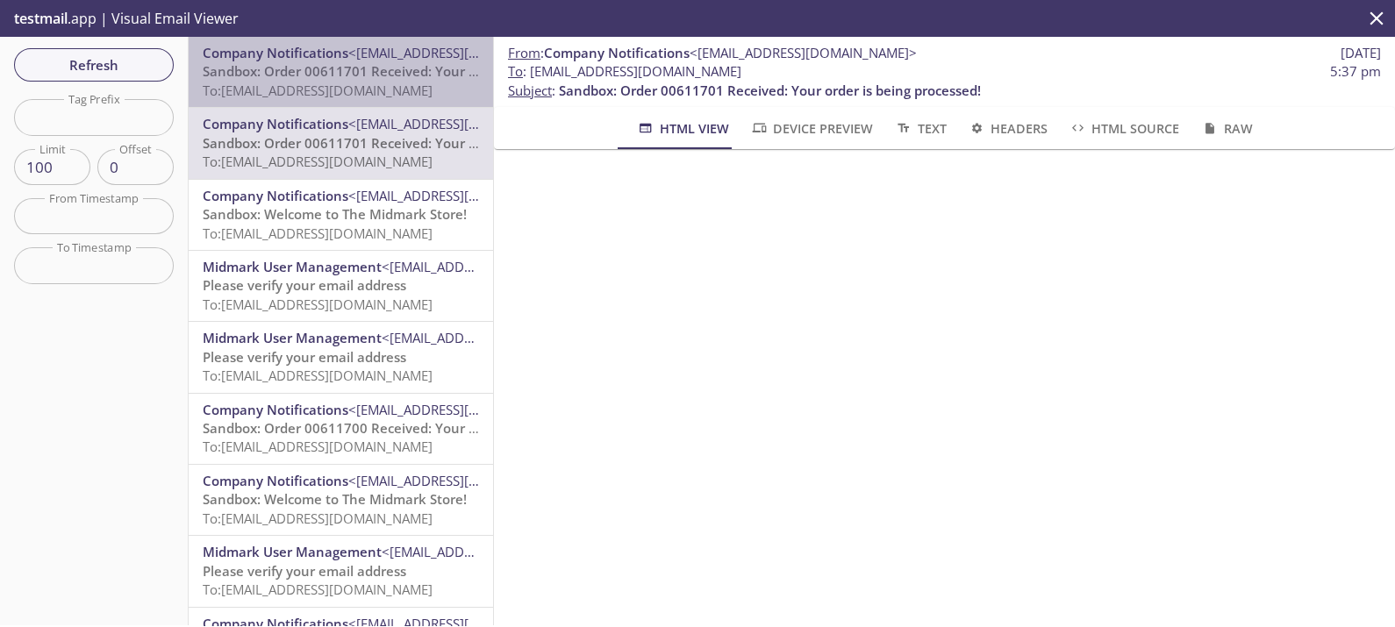
click at [360, 90] on span "To: [EMAIL_ADDRESS][DOMAIN_NAME]" at bounding box center [318, 91] width 230 height 18
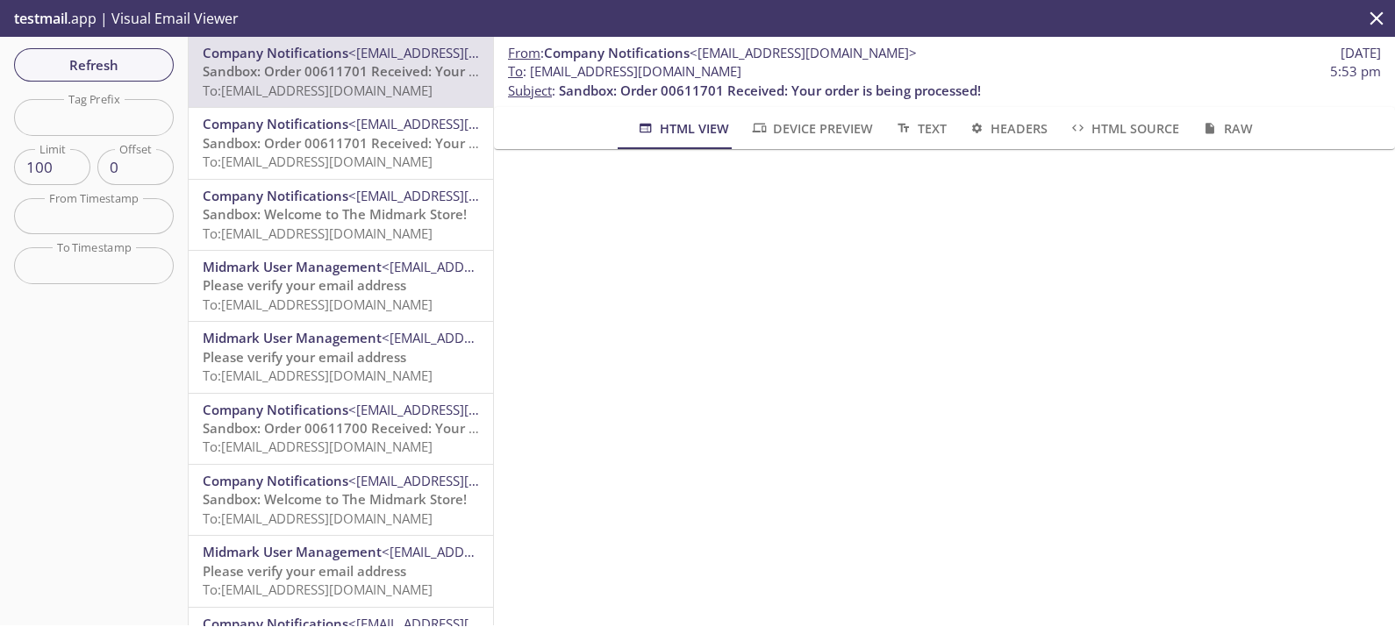
scroll to position [570, 0]
click at [108, 59] on span "Refresh" at bounding box center [94, 65] width 132 height 23
